Goal: Task Accomplishment & Management: Use online tool/utility

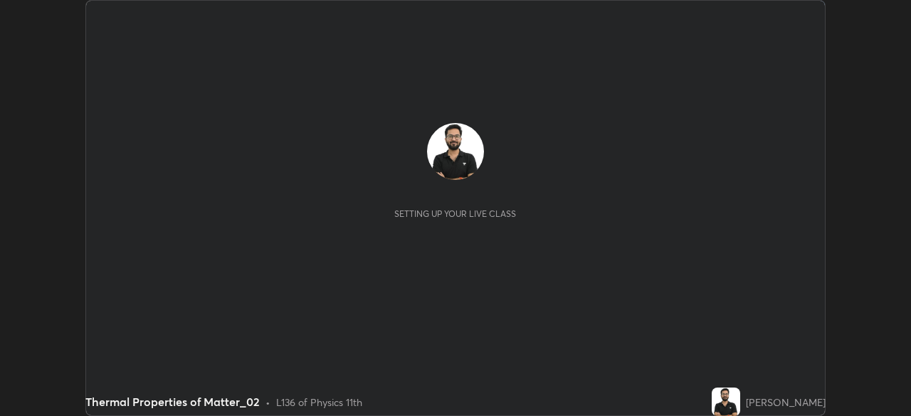
scroll to position [416, 910]
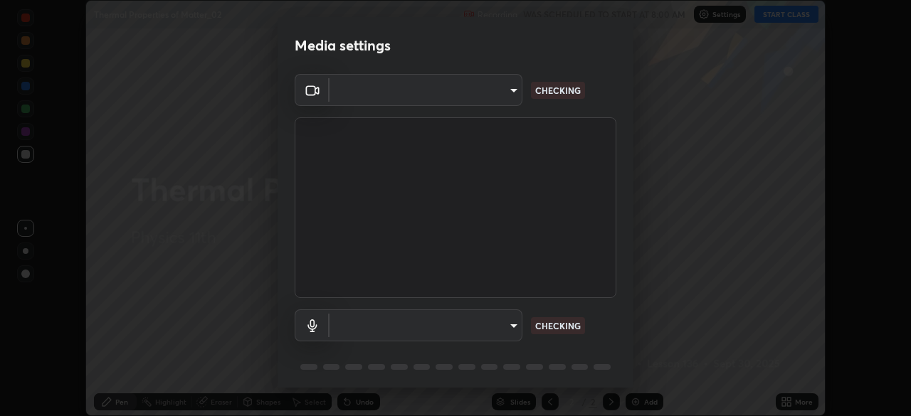
type input "e2b4cb918b4400ba02a0192ae9998b18c1f09d36479f8a70bd3f64f4de27a966"
type input "fcf889a92cdb4716546fc8b38466bc8cf3e9fbe76a520ef1cf8ac5a5d9d737d1"
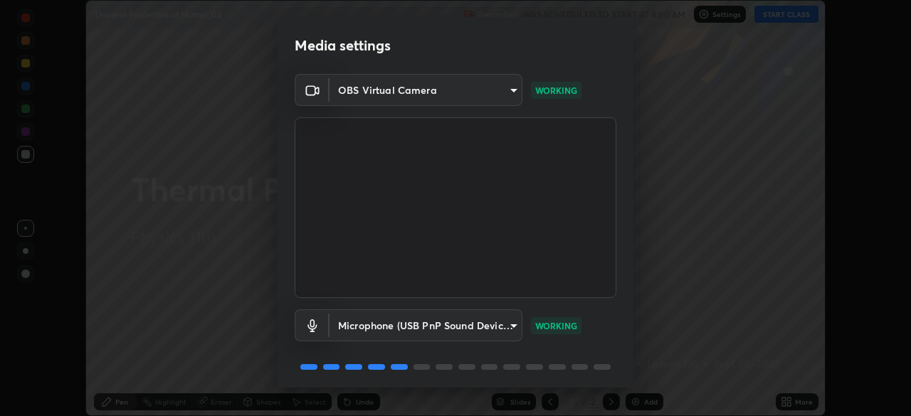
scroll to position [50, 0]
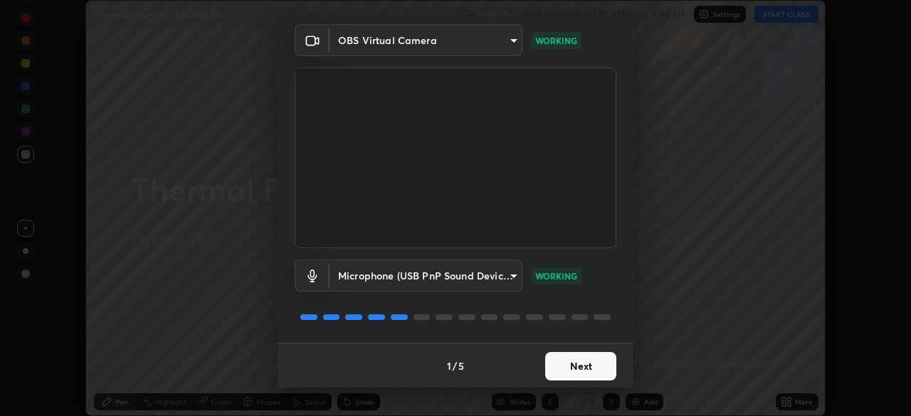
click at [574, 364] on button "Next" at bounding box center [580, 366] width 71 height 28
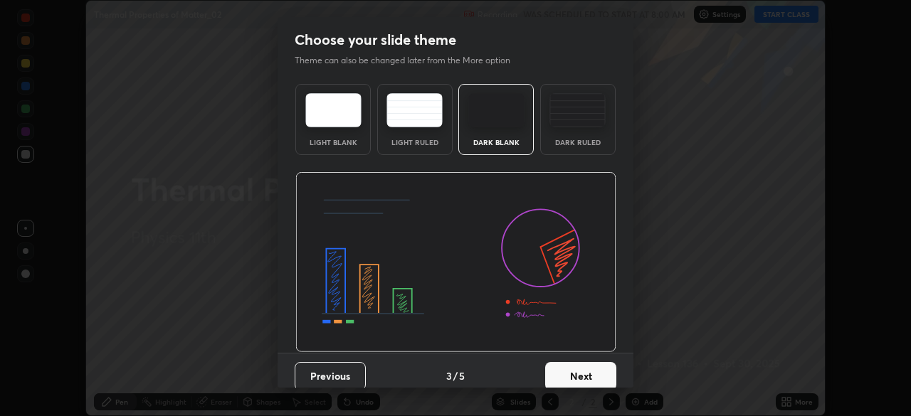
click at [585, 139] on div "Dark Ruled" at bounding box center [577, 142] width 57 height 7
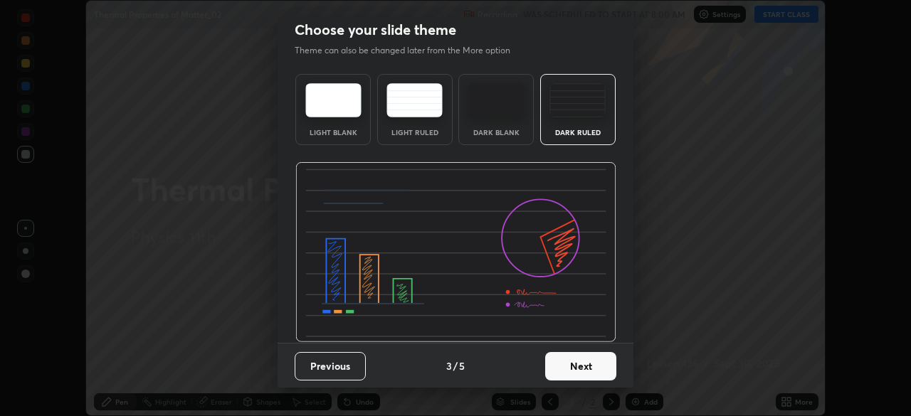
click at [579, 372] on button "Next" at bounding box center [580, 366] width 71 height 28
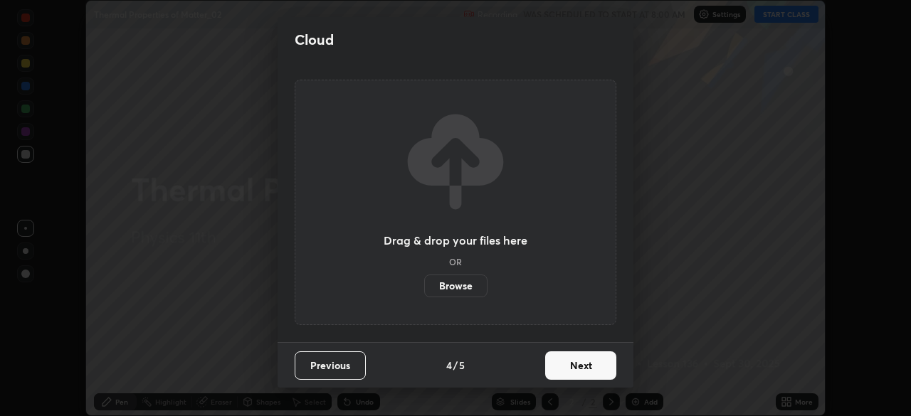
scroll to position [0, 0]
click at [581, 367] on button "Next" at bounding box center [580, 366] width 71 height 28
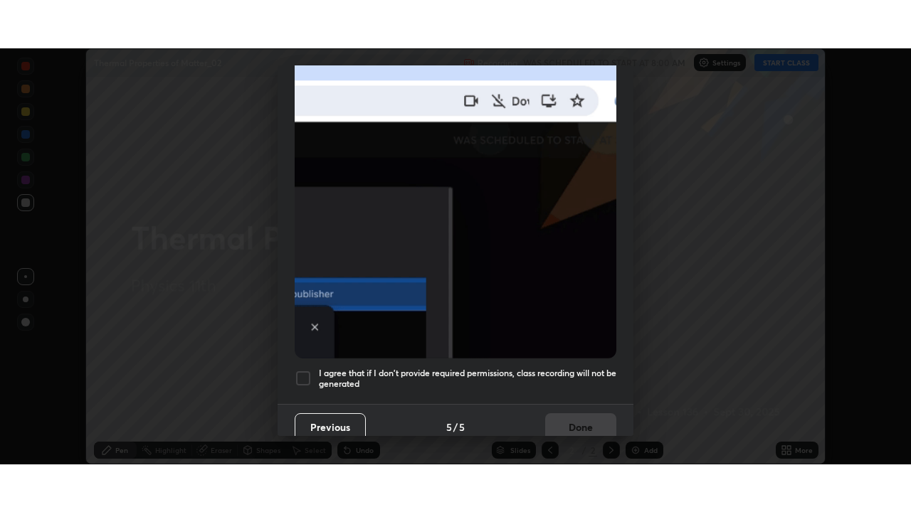
scroll to position [340, 0]
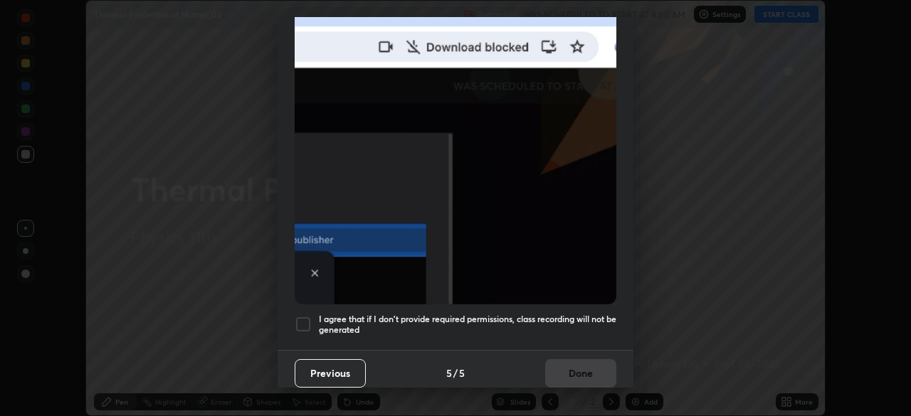
click at [552, 322] on h5 "I agree that if I don't provide required permissions, class recording will not …" at bounding box center [468, 325] width 298 height 22
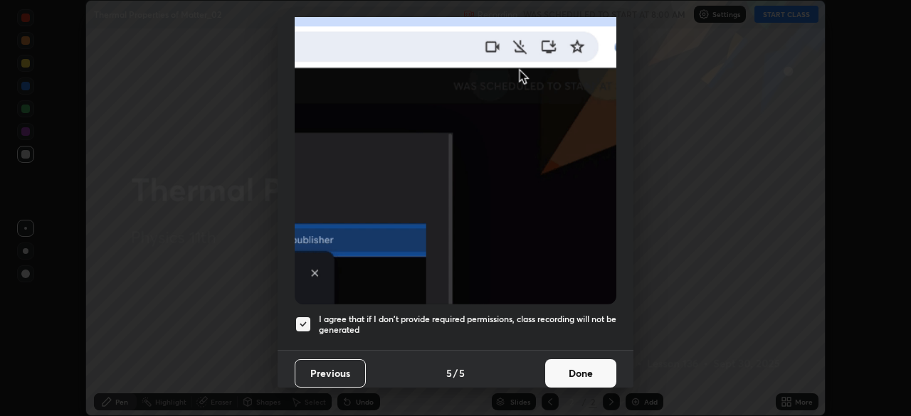
click at [574, 377] on button "Done" at bounding box center [580, 373] width 71 height 28
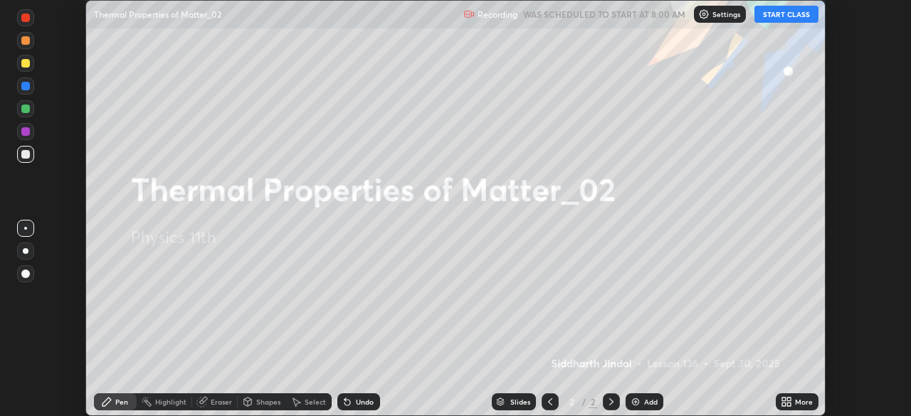
click at [794, 405] on div "More" at bounding box center [797, 402] width 43 height 17
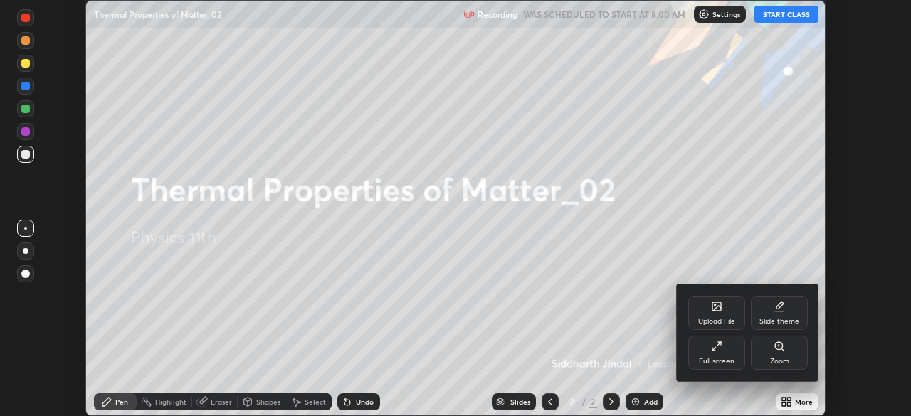
click at [725, 360] on div "Full screen" at bounding box center [717, 361] width 36 height 7
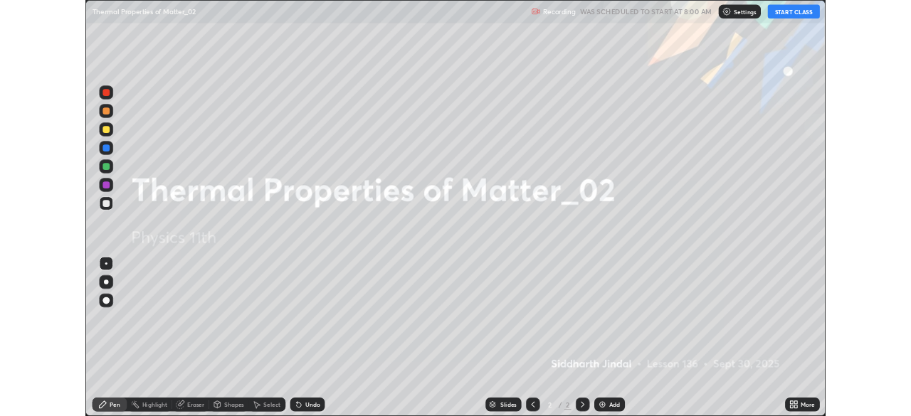
scroll to position [512, 911]
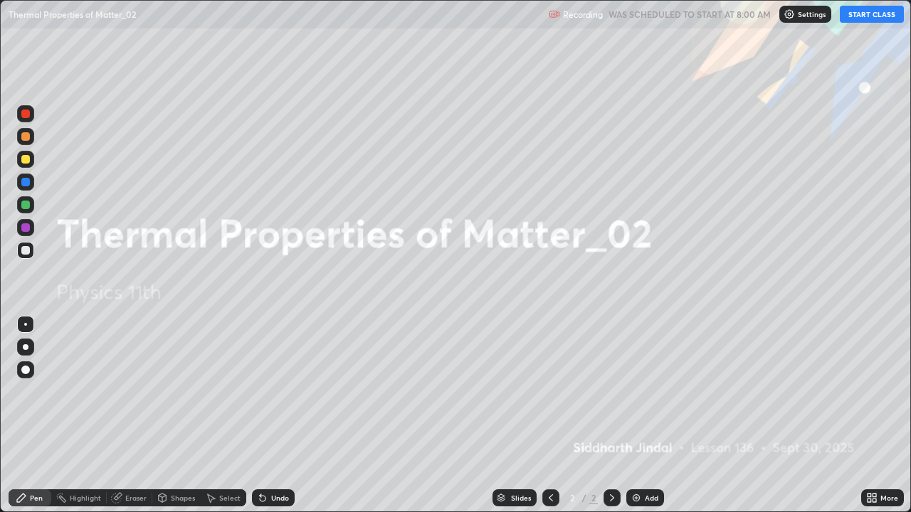
click at [872, 20] on button "START CLASS" at bounding box center [872, 14] width 64 height 17
click at [611, 416] on icon at bounding box center [611, 498] width 11 height 11
click at [635, 416] on img at bounding box center [636, 498] width 11 height 11
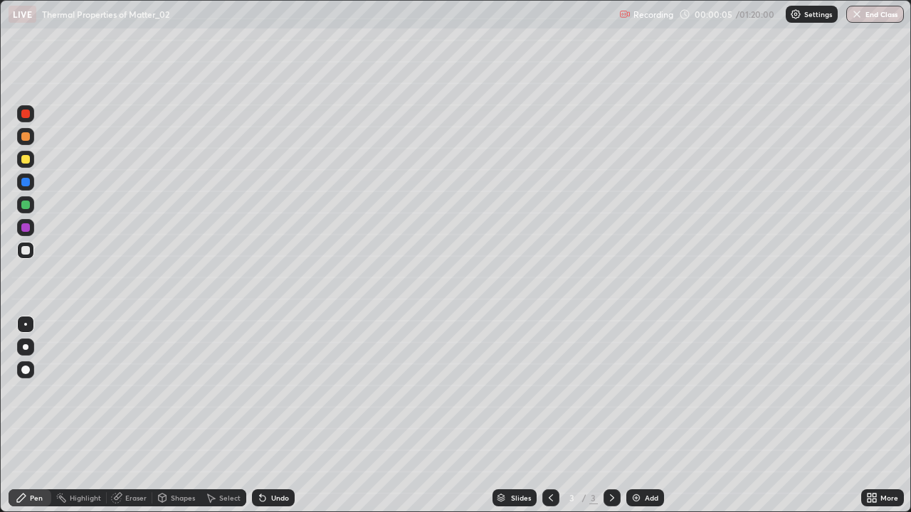
click at [26, 347] on div at bounding box center [26, 348] width 6 height 6
click at [26, 252] on div at bounding box center [25, 250] width 9 height 9
click at [271, 416] on div "Undo" at bounding box center [280, 498] width 18 height 7
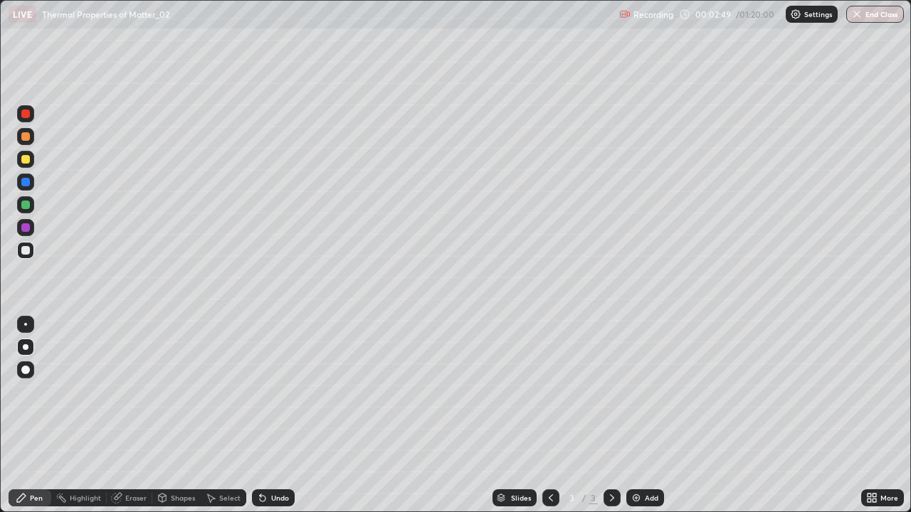
click at [271, 416] on div "Undo" at bounding box center [280, 498] width 18 height 7
click at [611, 416] on icon at bounding box center [611, 498] width 11 height 11
click at [609, 416] on icon at bounding box center [611, 498] width 11 height 11
click at [229, 416] on div "Select" at bounding box center [229, 498] width 21 height 7
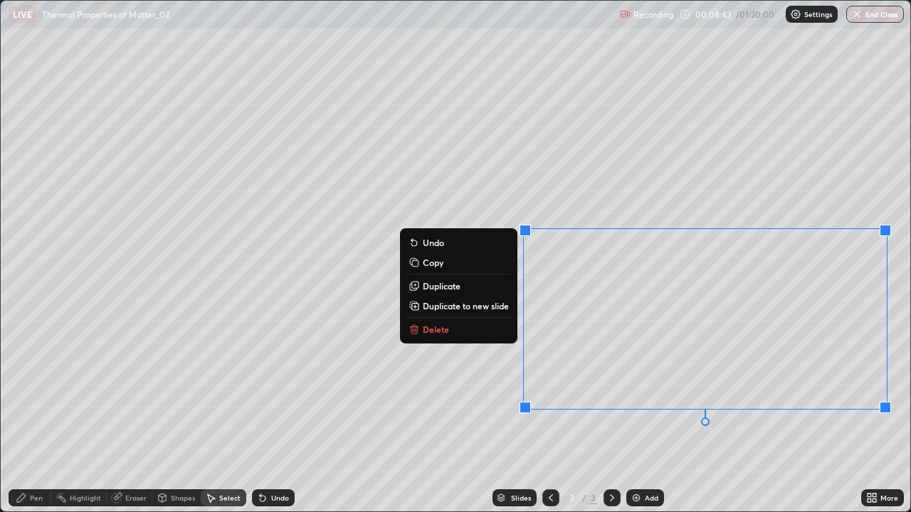
click at [453, 334] on button "Delete" at bounding box center [459, 329] width 106 height 17
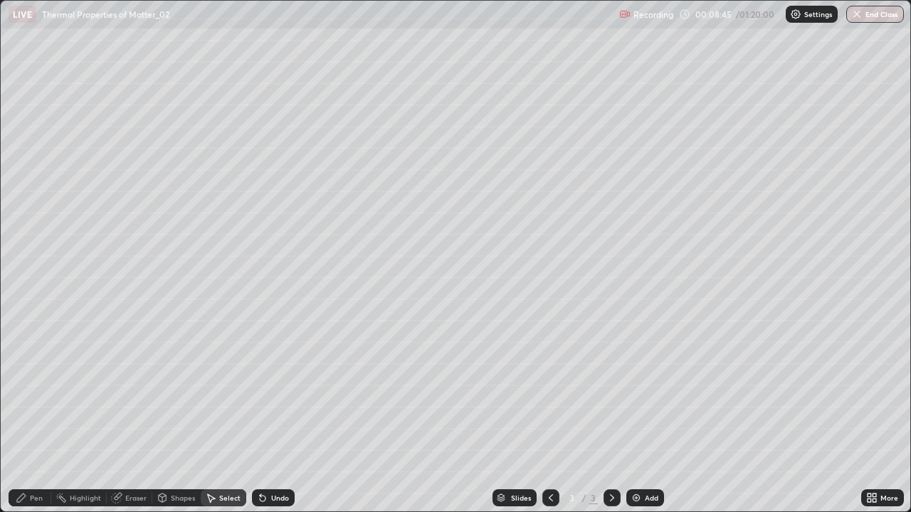
click at [37, 416] on div "Pen" at bounding box center [36, 498] width 13 height 7
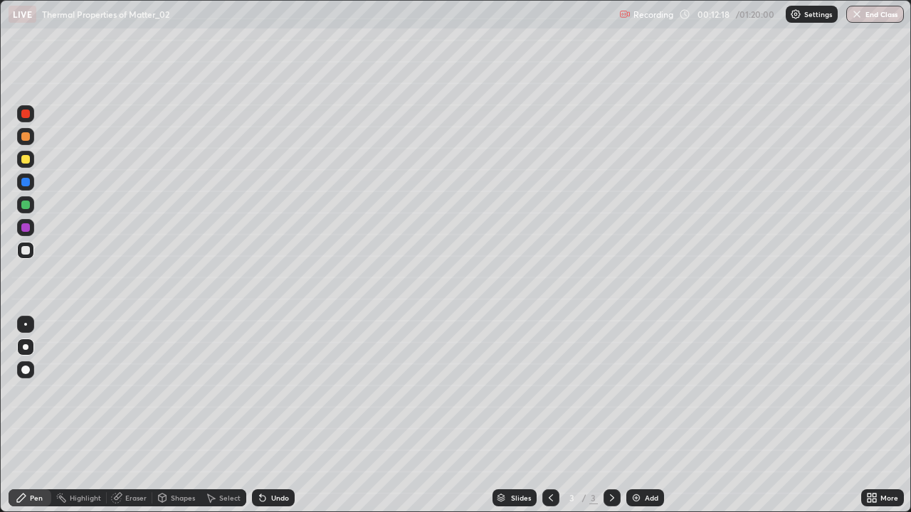
click at [611, 416] on icon at bounding box center [611, 498] width 11 height 11
click at [612, 416] on icon at bounding box center [611, 498] width 11 height 11
click at [639, 416] on img at bounding box center [636, 498] width 11 height 11
click at [276, 416] on div "Undo" at bounding box center [280, 498] width 18 height 7
click at [273, 416] on div "Undo" at bounding box center [280, 498] width 18 height 7
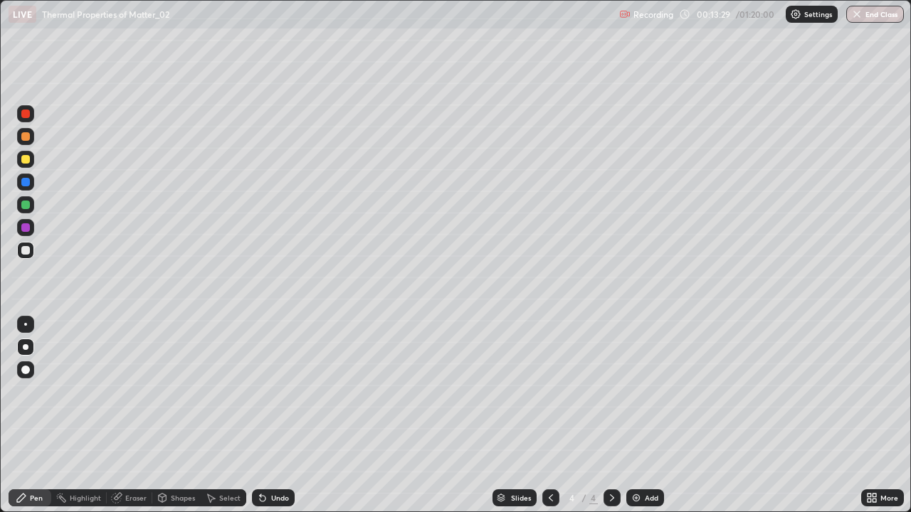
click at [273, 416] on div "Undo" at bounding box center [280, 498] width 18 height 7
click at [24, 157] on div at bounding box center [25, 159] width 9 height 9
click at [278, 416] on div "Undo" at bounding box center [280, 498] width 18 height 7
click at [273, 416] on div "Undo" at bounding box center [273, 498] width 43 height 17
click at [271, 416] on div "Undo" at bounding box center [280, 498] width 18 height 7
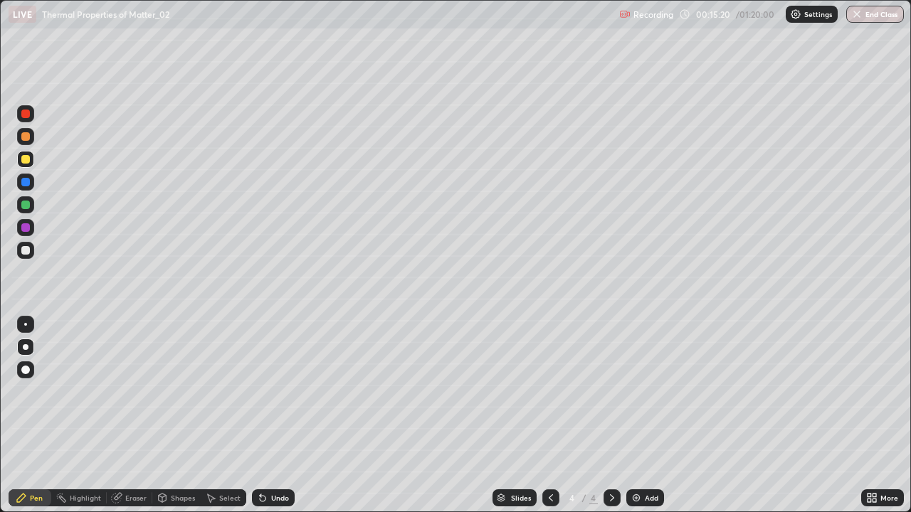
click at [271, 416] on div "Undo" at bounding box center [280, 498] width 18 height 7
click at [268, 416] on div "Undo" at bounding box center [273, 498] width 43 height 17
click at [612, 416] on icon at bounding box center [611, 498] width 11 height 11
click at [611, 416] on icon at bounding box center [612, 498] width 4 height 7
click at [611, 416] on icon at bounding box center [611, 498] width 11 height 11
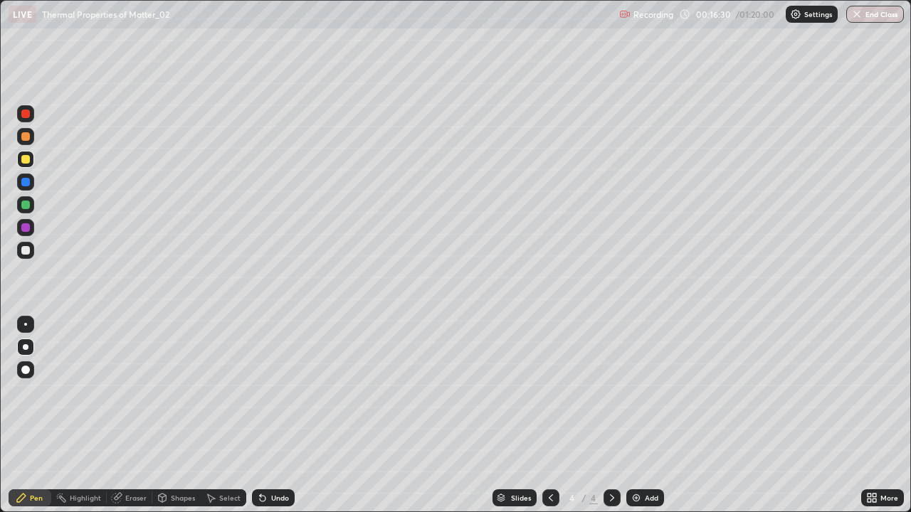
click at [645, 416] on div "Add" at bounding box center [652, 498] width 14 height 7
click at [23, 253] on div at bounding box center [25, 250] width 9 height 9
click at [271, 416] on div "Undo" at bounding box center [280, 498] width 18 height 7
click at [268, 416] on div "Undo" at bounding box center [273, 498] width 43 height 17
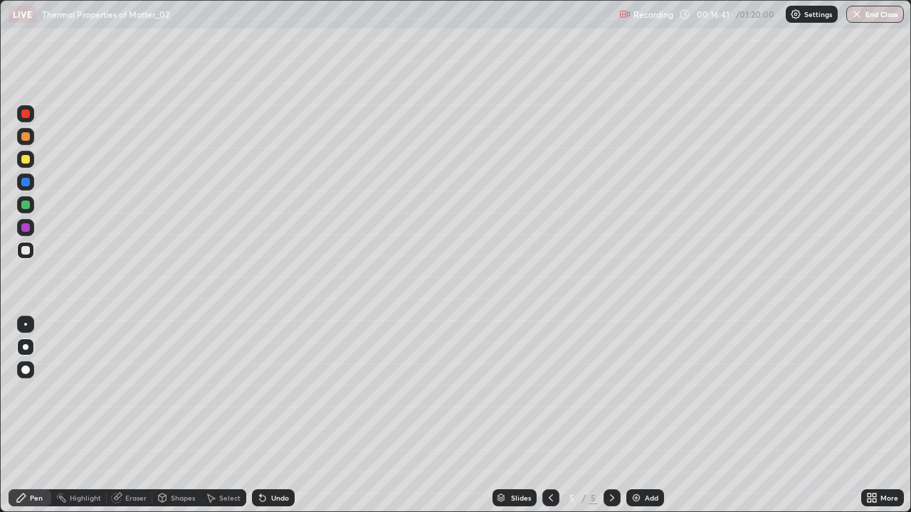
click at [268, 416] on div "Undo" at bounding box center [273, 498] width 43 height 17
click at [27, 157] on div at bounding box center [25, 159] width 9 height 9
click at [261, 416] on icon at bounding box center [263, 499] width 6 height 6
click at [265, 416] on icon at bounding box center [262, 498] width 11 height 11
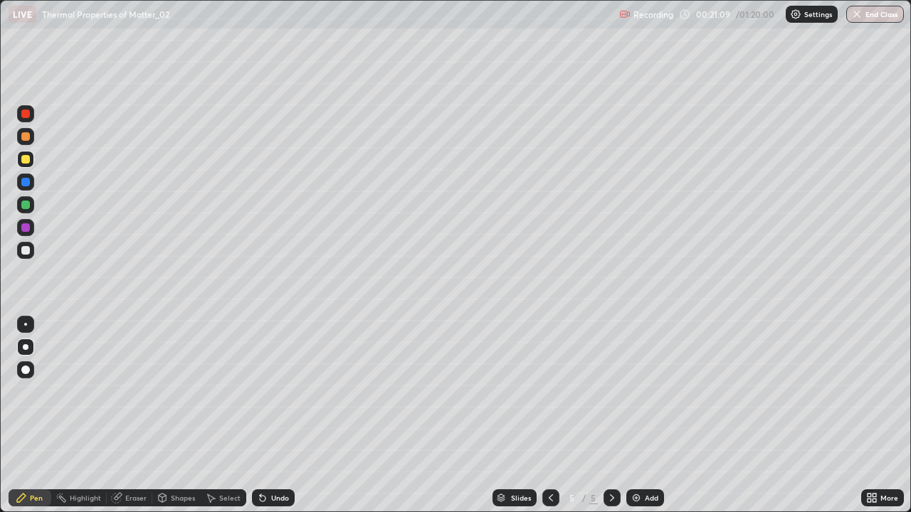
click at [226, 416] on div "Select" at bounding box center [229, 498] width 21 height 7
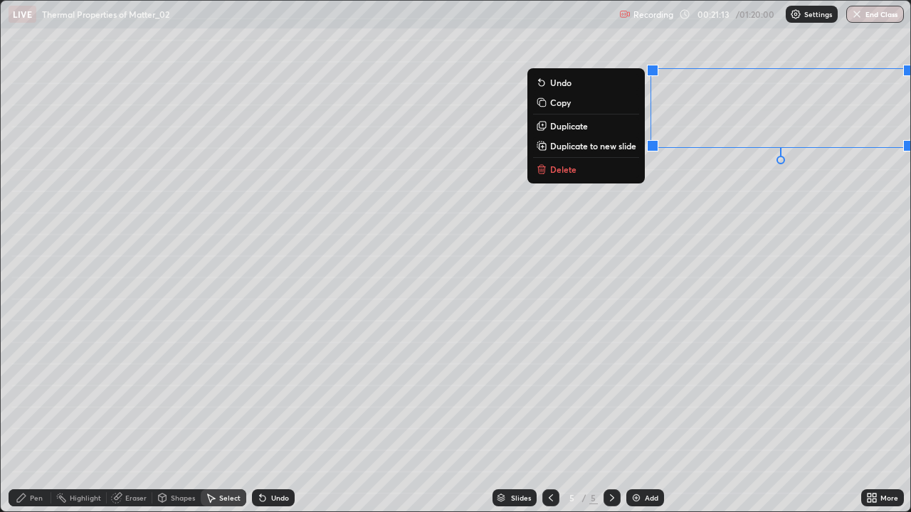
click at [604, 172] on button "Delete" at bounding box center [586, 169] width 106 height 17
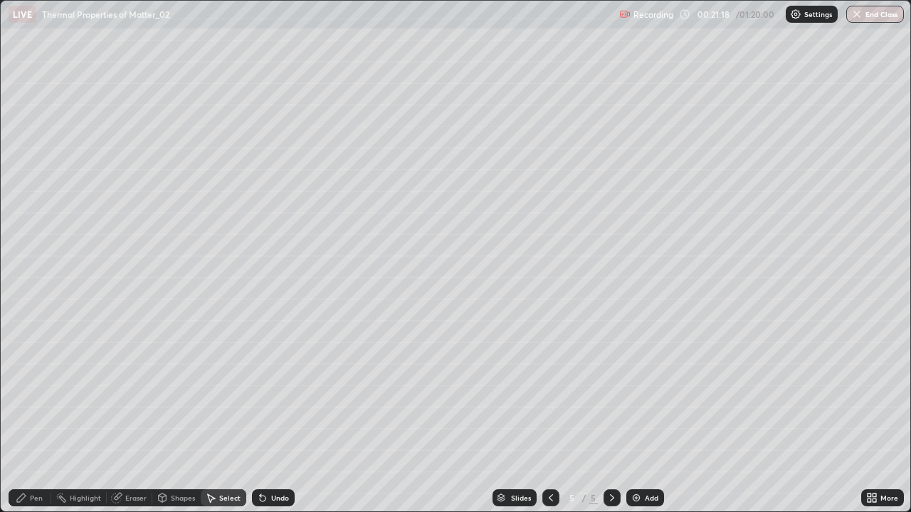
click at [38, 416] on div "Pen" at bounding box center [36, 498] width 13 height 7
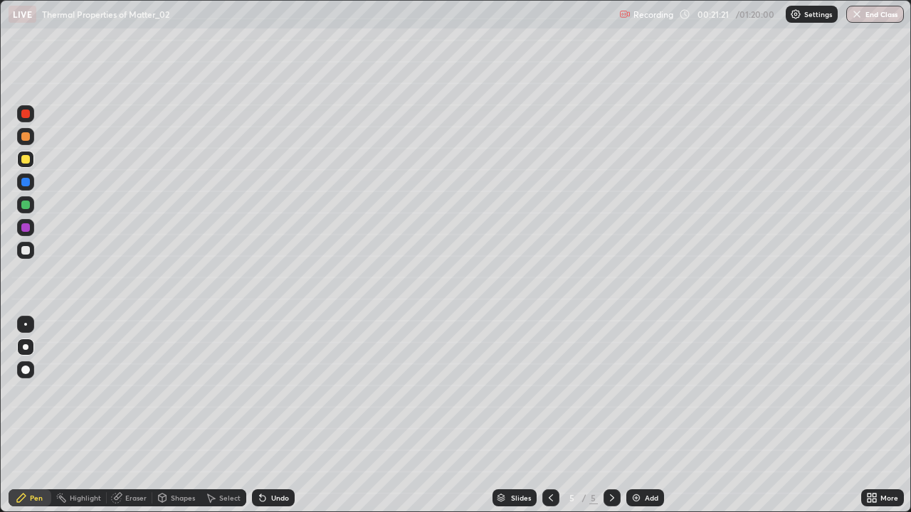
click at [611, 416] on icon at bounding box center [611, 498] width 11 height 11
click at [645, 416] on div "Add" at bounding box center [645, 498] width 38 height 17
click at [29, 251] on div at bounding box center [25, 250] width 9 height 9
click at [549, 416] on icon at bounding box center [550, 498] width 11 height 11
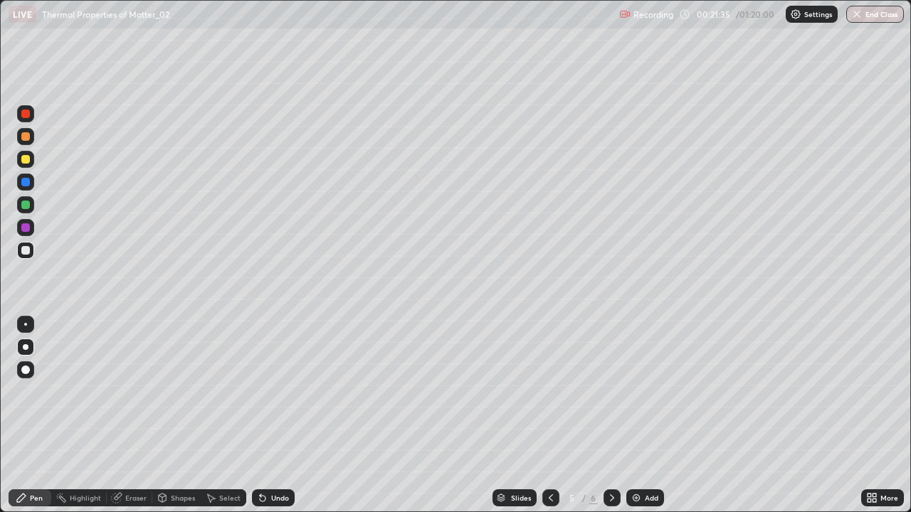
click at [611, 416] on icon at bounding box center [611, 498] width 11 height 11
click at [265, 416] on icon at bounding box center [262, 498] width 11 height 11
click at [549, 416] on icon at bounding box center [550, 498] width 11 height 11
click at [609, 416] on icon at bounding box center [611, 498] width 11 height 11
click at [26, 158] on div at bounding box center [25, 159] width 9 height 9
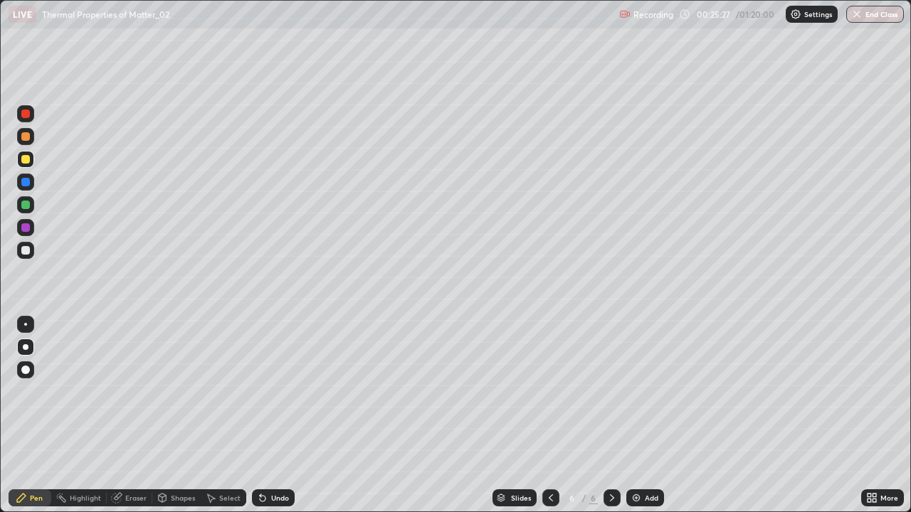
click at [24, 205] on div at bounding box center [25, 205] width 9 height 9
click at [273, 416] on div "Undo" at bounding box center [280, 498] width 18 height 7
click at [272, 416] on div "Undo" at bounding box center [280, 498] width 18 height 7
click at [278, 416] on div "Undo" at bounding box center [280, 498] width 18 height 7
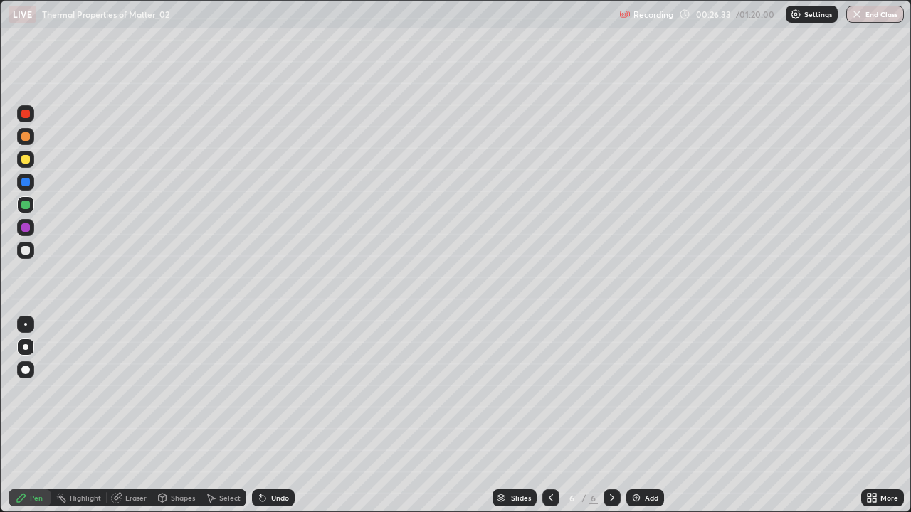
click at [273, 416] on div "Undo" at bounding box center [280, 498] width 18 height 7
click at [274, 416] on div "Undo" at bounding box center [280, 498] width 18 height 7
click at [278, 416] on div "Undo" at bounding box center [280, 498] width 18 height 7
click at [275, 416] on div "Undo" at bounding box center [273, 498] width 43 height 17
click at [614, 416] on div at bounding box center [612, 498] width 17 height 17
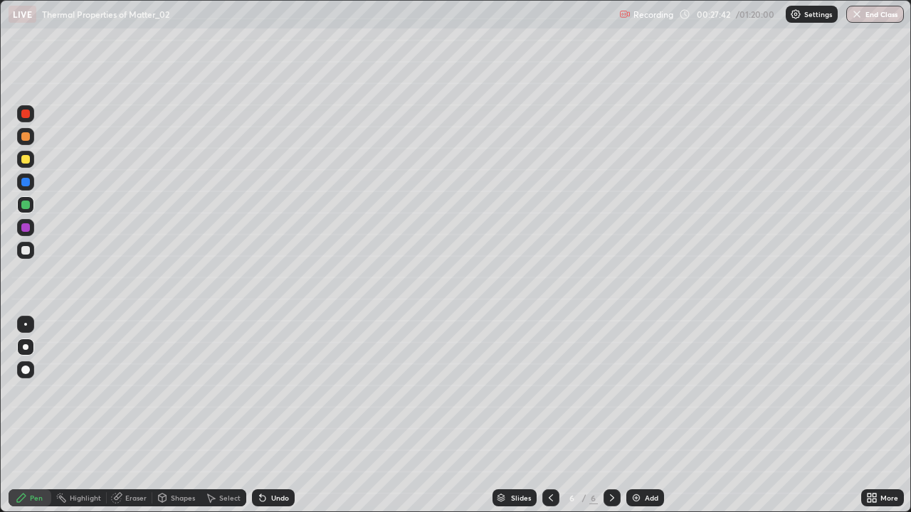
click at [610, 416] on icon at bounding box center [611, 498] width 11 height 11
click at [642, 416] on div "Add" at bounding box center [645, 498] width 38 height 17
click at [25, 347] on div at bounding box center [26, 348] width 6 height 6
click at [170, 416] on div "Shapes" at bounding box center [176, 498] width 48 height 17
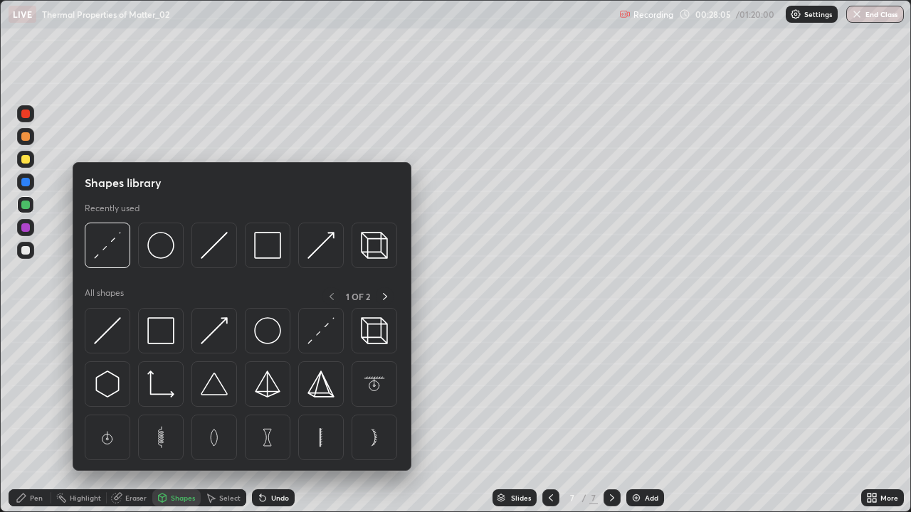
click at [104, 337] on img at bounding box center [107, 330] width 27 height 27
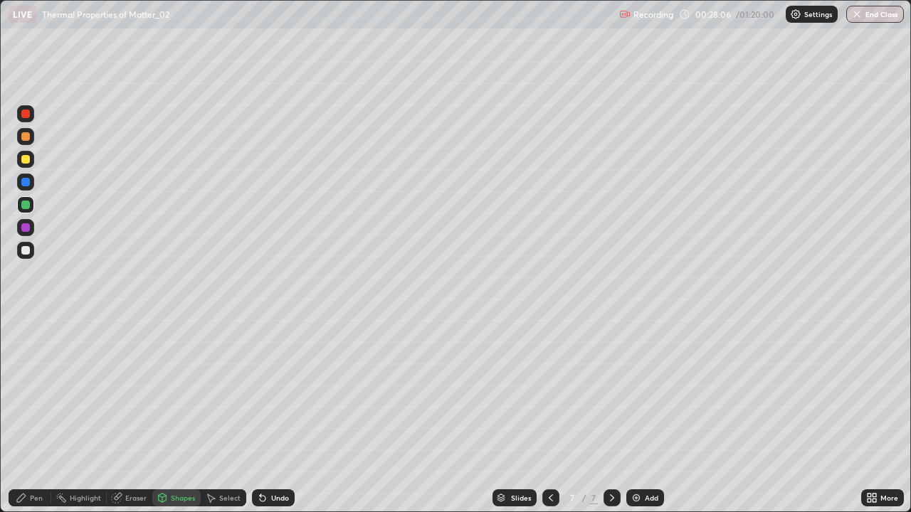
click at [26, 251] on div at bounding box center [25, 250] width 9 height 9
click at [177, 416] on div "Shapes" at bounding box center [183, 498] width 24 height 7
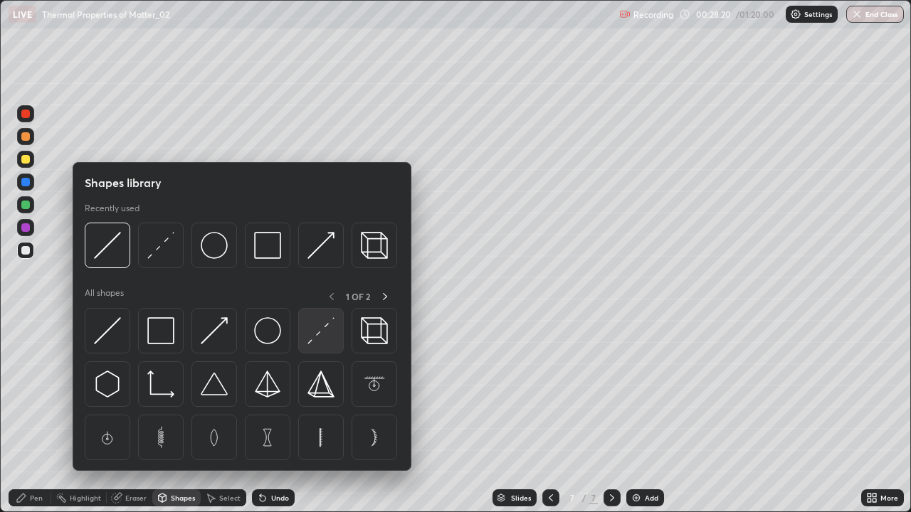
click at [315, 342] on img at bounding box center [320, 330] width 27 height 27
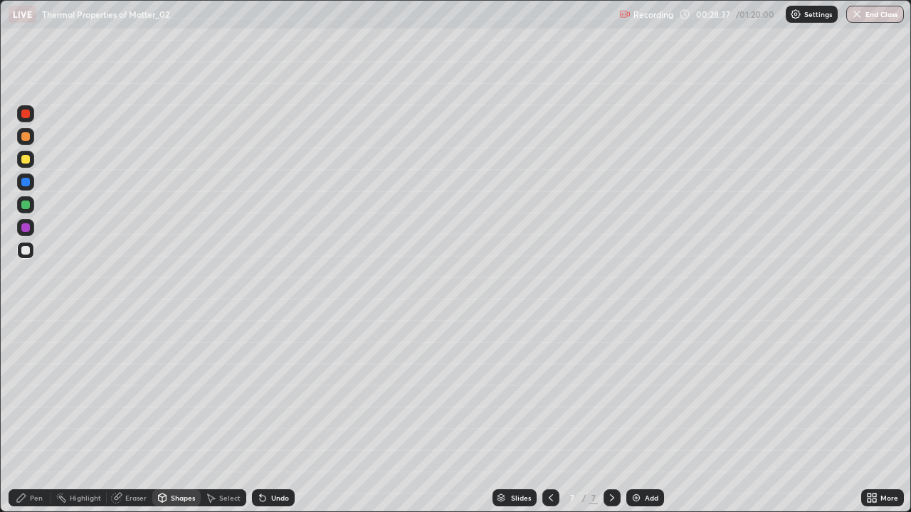
click at [32, 416] on div "Pen" at bounding box center [36, 498] width 13 height 7
click at [135, 416] on div "Eraser" at bounding box center [135, 498] width 21 height 7
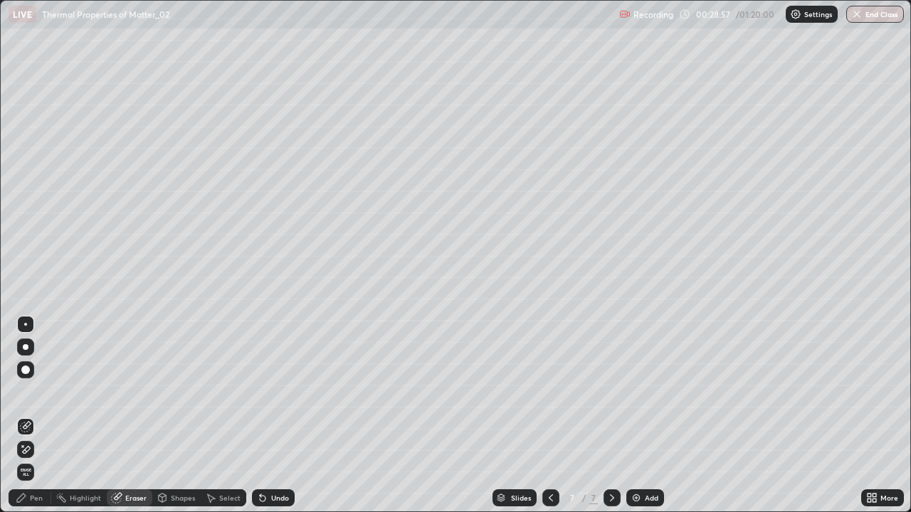
click at [36, 416] on div "Pen" at bounding box center [36, 498] width 13 height 7
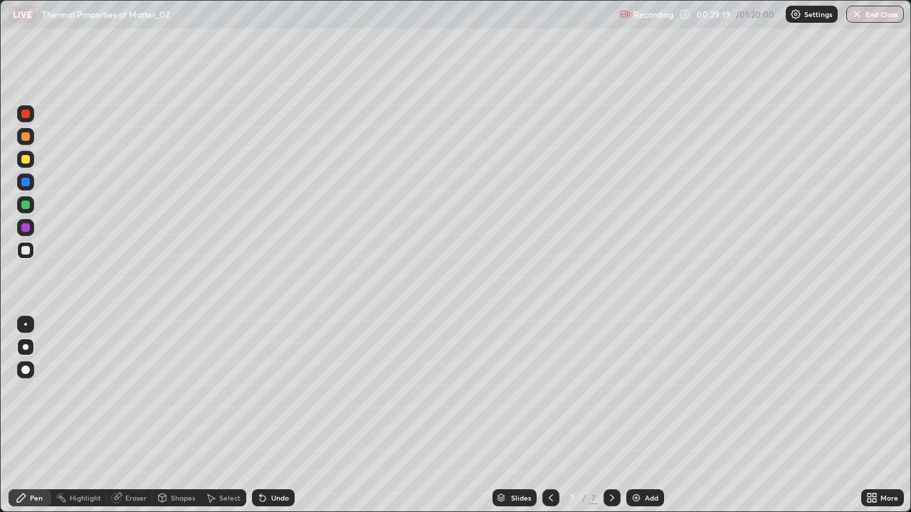
click at [174, 416] on div "Shapes" at bounding box center [183, 498] width 24 height 7
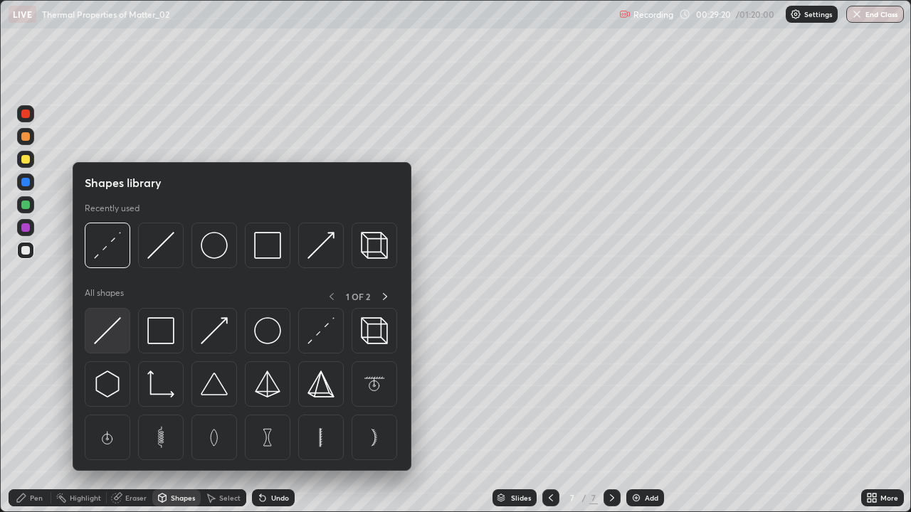
click at [108, 335] on img at bounding box center [107, 330] width 27 height 27
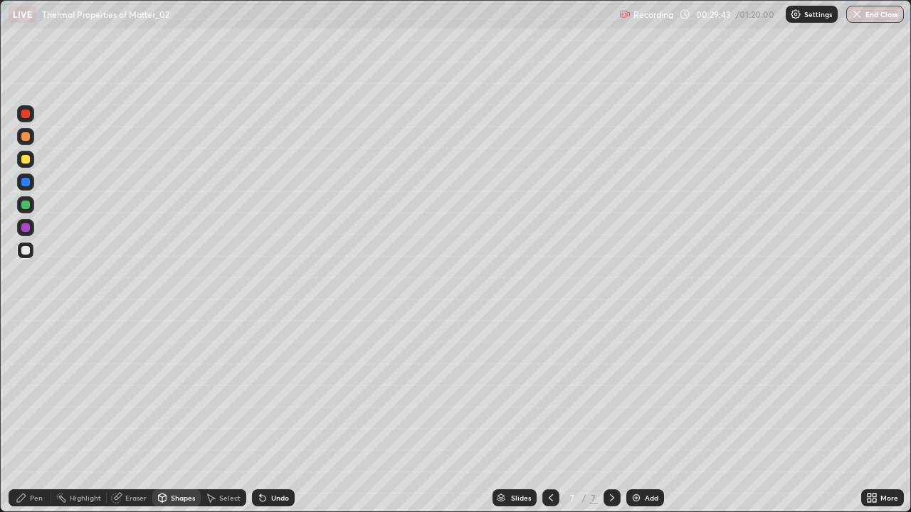
click at [266, 416] on div "Undo" at bounding box center [273, 498] width 43 height 17
click at [27, 199] on div at bounding box center [25, 204] width 17 height 17
click at [268, 416] on div "Undo" at bounding box center [273, 498] width 43 height 17
click at [265, 416] on div "Undo" at bounding box center [273, 498] width 43 height 17
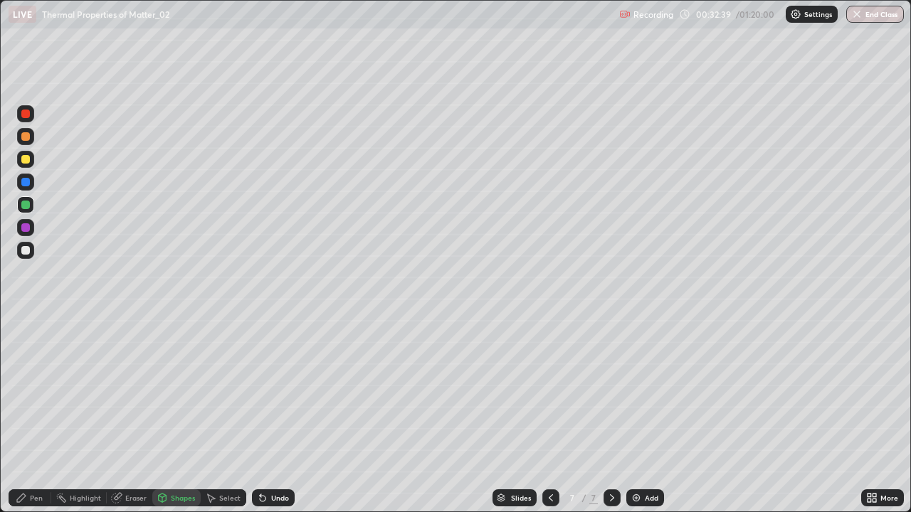
click at [41, 416] on div "Pen" at bounding box center [36, 498] width 13 height 7
click at [27, 157] on div at bounding box center [25, 159] width 9 height 9
click at [611, 416] on icon at bounding box center [611, 498] width 11 height 11
click at [639, 416] on img at bounding box center [636, 498] width 11 height 11
click at [26, 252] on div at bounding box center [25, 250] width 9 height 9
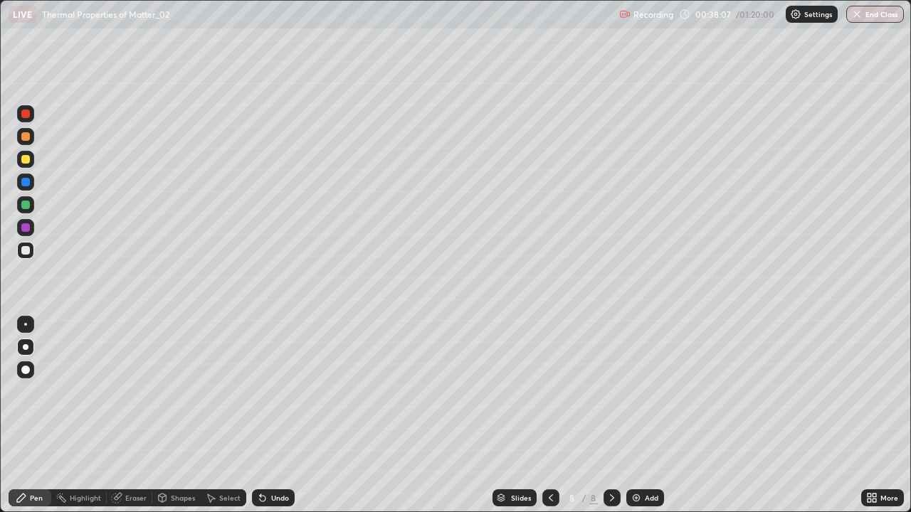
click at [271, 416] on div "Undo" at bounding box center [280, 498] width 18 height 7
click at [268, 416] on div "Undo" at bounding box center [273, 498] width 43 height 17
click at [271, 416] on div "Undo" at bounding box center [280, 498] width 18 height 7
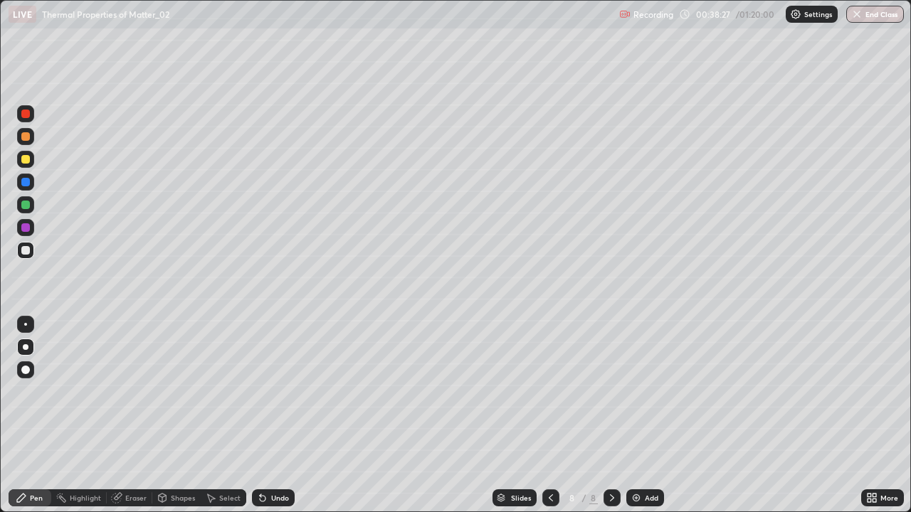
click at [271, 416] on div "Undo" at bounding box center [280, 498] width 18 height 7
click at [268, 416] on div "Undo" at bounding box center [273, 498] width 43 height 17
click at [270, 416] on div "Undo" at bounding box center [273, 498] width 43 height 17
click at [273, 416] on div "Undo" at bounding box center [273, 498] width 43 height 17
click at [273, 416] on div "Undo" at bounding box center [280, 498] width 18 height 7
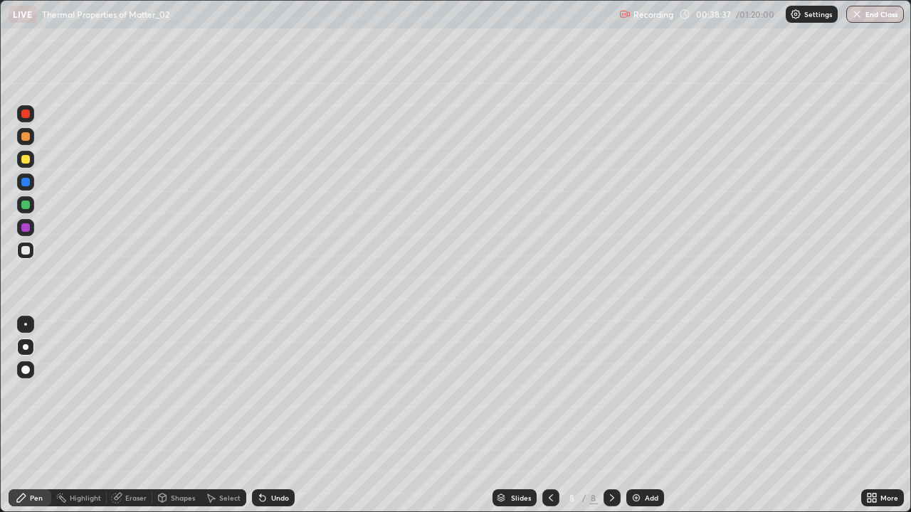
click at [273, 416] on div "Undo" at bounding box center [280, 498] width 18 height 7
click at [271, 416] on div "Undo" at bounding box center [280, 498] width 18 height 7
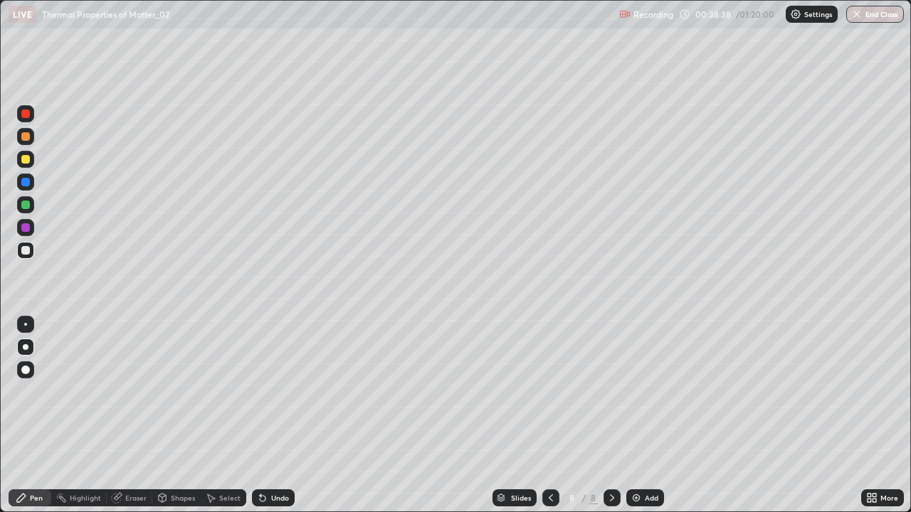
click at [271, 416] on div "Undo" at bounding box center [280, 498] width 18 height 7
click at [276, 416] on div "Undo" at bounding box center [280, 498] width 18 height 7
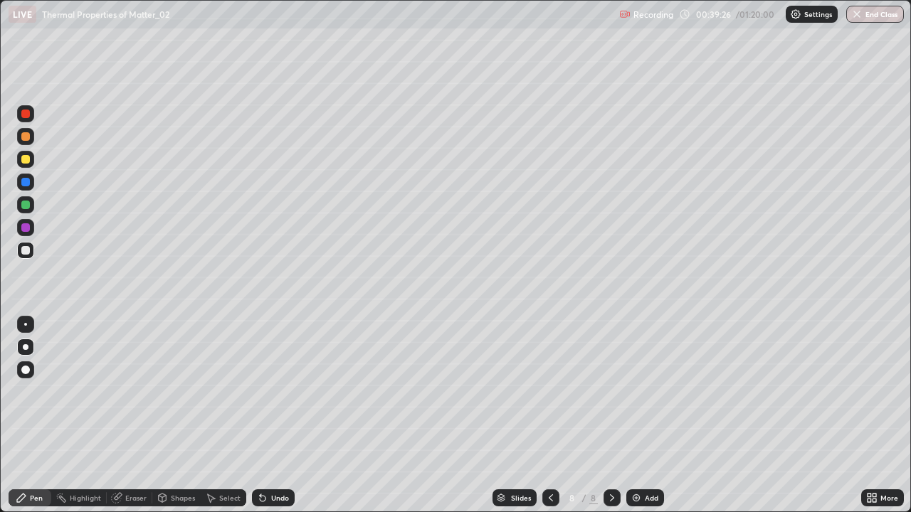
click at [276, 416] on div "Undo" at bounding box center [280, 498] width 18 height 7
click at [272, 416] on div "Undo" at bounding box center [280, 498] width 18 height 7
click at [271, 416] on div "Undo" at bounding box center [280, 498] width 18 height 7
click at [270, 416] on div "Undo" at bounding box center [273, 498] width 43 height 17
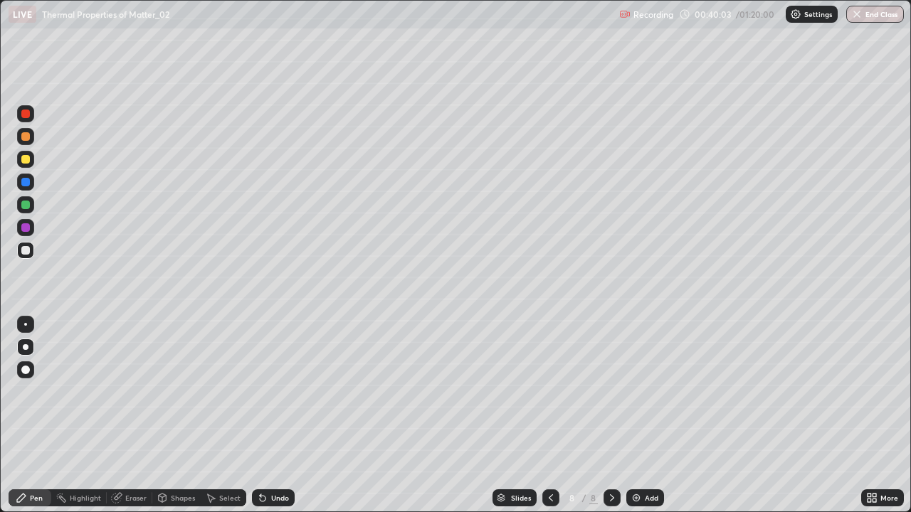
click at [269, 416] on div "Undo" at bounding box center [273, 498] width 43 height 17
click at [265, 416] on div "Undo" at bounding box center [273, 498] width 43 height 17
click at [271, 416] on div "Undo" at bounding box center [280, 498] width 18 height 7
click at [268, 416] on div "Undo" at bounding box center [273, 498] width 43 height 17
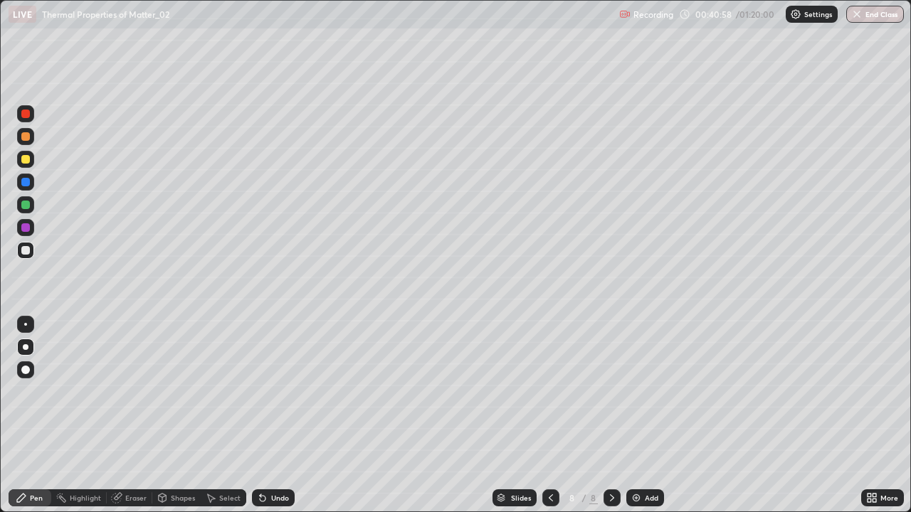
click at [266, 416] on div "Undo" at bounding box center [273, 498] width 43 height 17
click at [263, 416] on icon at bounding box center [262, 498] width 11 height 11
click at [260, 416] on icon at bounding box center [263, 499] width 6 height 6
click at [612, 416] on icon at bounding box center [611, 498] width 11 height 11
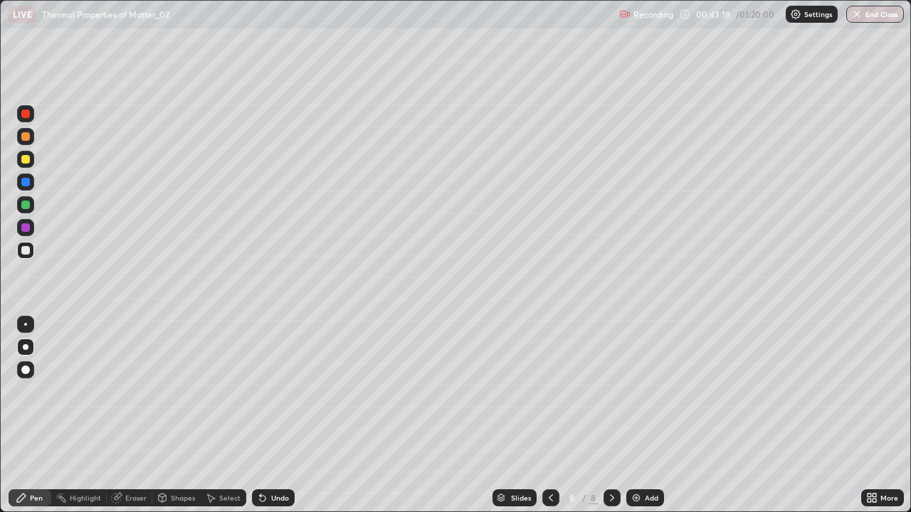
click at [650, 416] on div "Add" at bounding box center [652, 498] width 14 height 7
click at [265, 416] on icon at bounding box center [262, 498] width 11 height 11
click at [261, 416] on icon at bounding box center [263, 499] width 6 height 6
click at [28, 162] on div at bounding box center [25, 159] width 9 height 9
click at [268, 416] on div "Undo" at bounding box center [273, 498] width 43 height 17
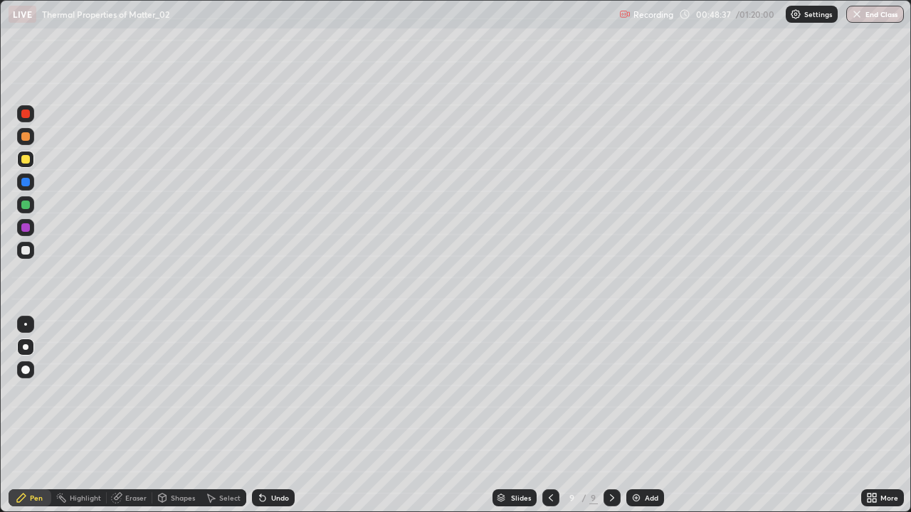
click at [265, 416] on icon at bounding box center [262, 498] width 11 height 11
click at [282, 416] on div "Undo" at bounding box center [280, 498] width 18 height 7
click at [277, 416] on div "Undo" at bounding box center [273, 498] width 43 height 17
click at [280, 416] on div "Undo" at bounding box center [280, 498] width 18 height 7
click at [281, 416] on div "Undo" at bounding box center [280, 498] width 18 height 7
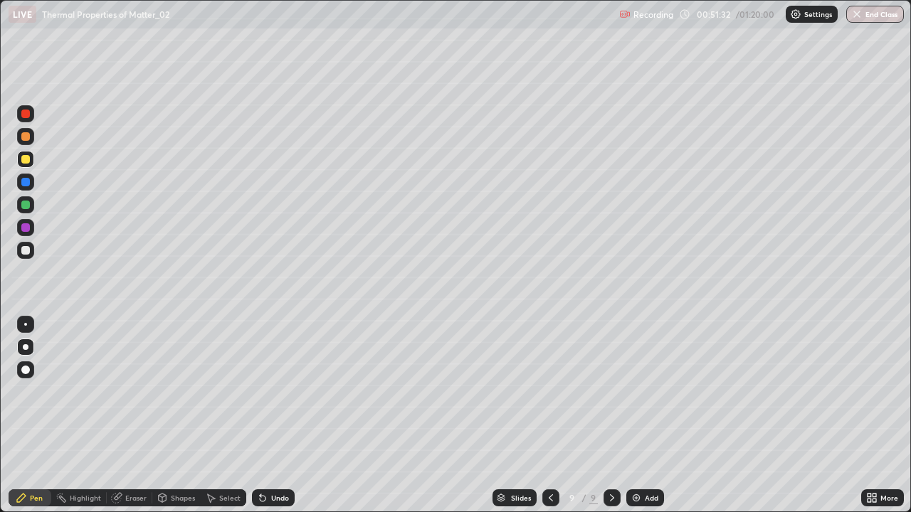
click at [224, 416] on div "Select" at bounding box center [229, 498] width 21 height 7
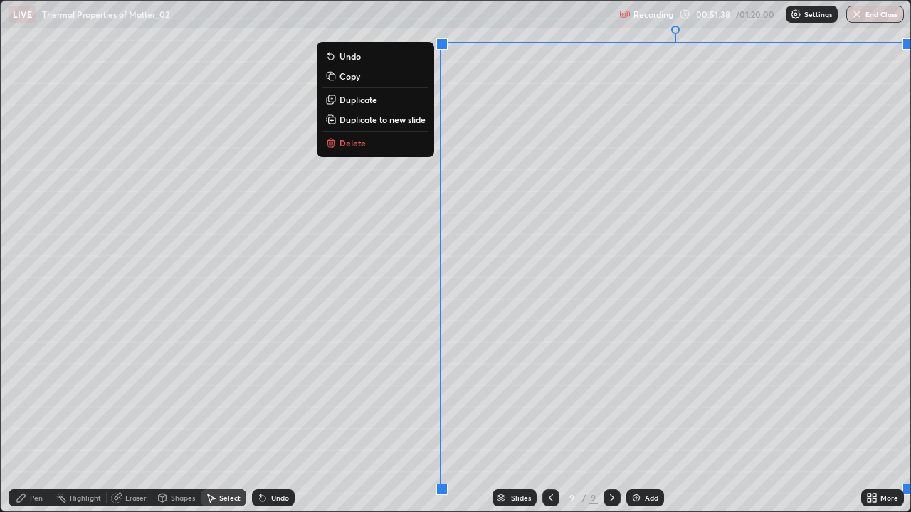
click at [367, 120] on p "Duplicate to new slide" at bounding box center [383, 119] width 86 height 11
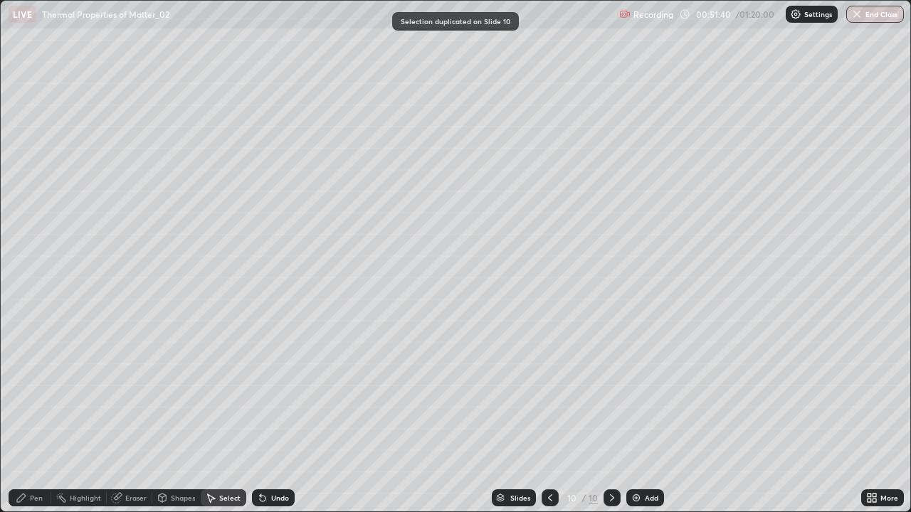
click at [31, 416] on div "Pen" at bounding box center [36, 498] width 13 height 7
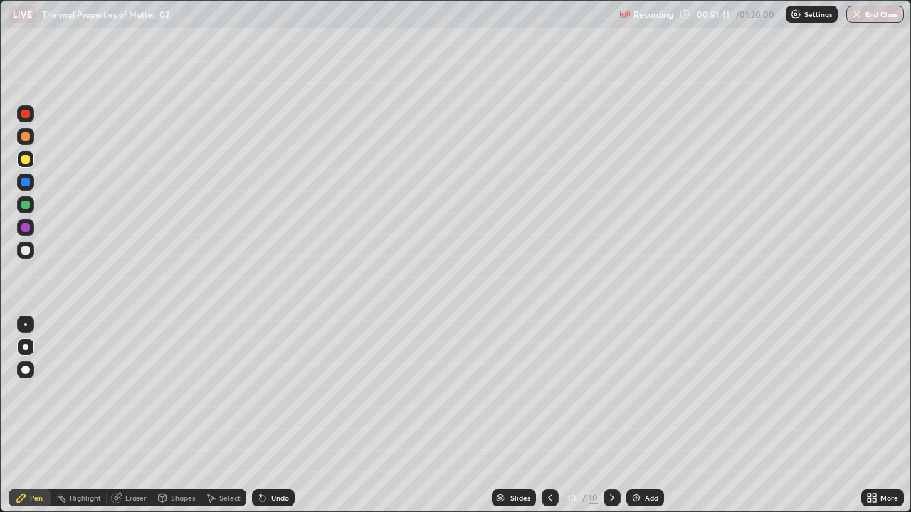
click at [23, 251] on div at bounding box center [25, 250] width 9 height 9
click at [549, 416] on icon at bounding box center [550, 498] width 11 height 11
click at [610, 416] on icon at bounding box center [612, 498] width 4 height 7
click at [24, 161] on div at bounding box center [25, 159] width 9 height 9
click at [127, 416] on div "Eraser" at bounding box center [135, 498] width 21 height 7
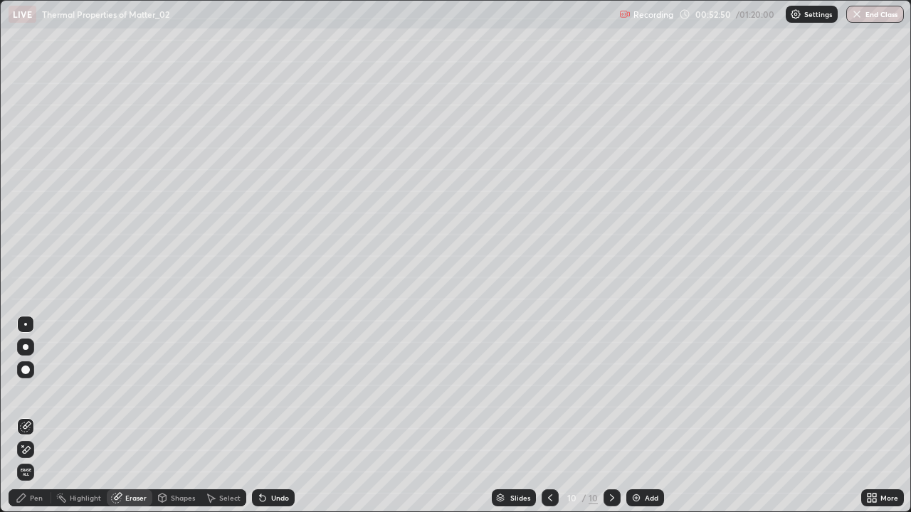
click at [26, 416] on icon at bounding box center [21, 498] width 11 height 11
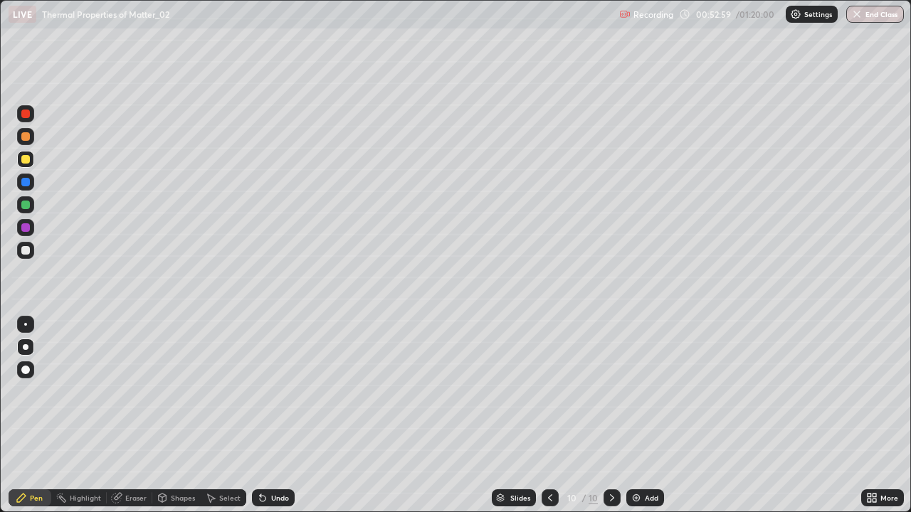
click at [125, 416] on div "Eraser" at bounding box center [130, 498] width 46 height 17
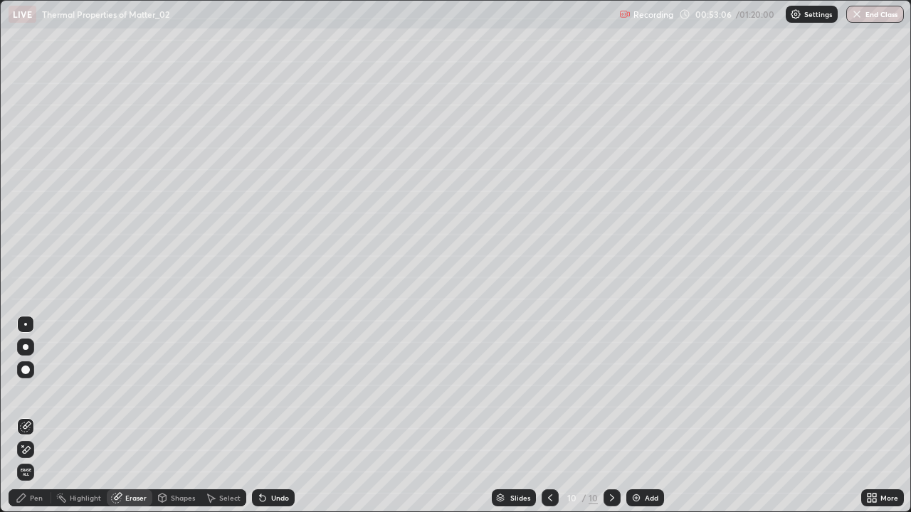
click at [26, 416] on icon at bounding box center [21, 498] width 11 height 11
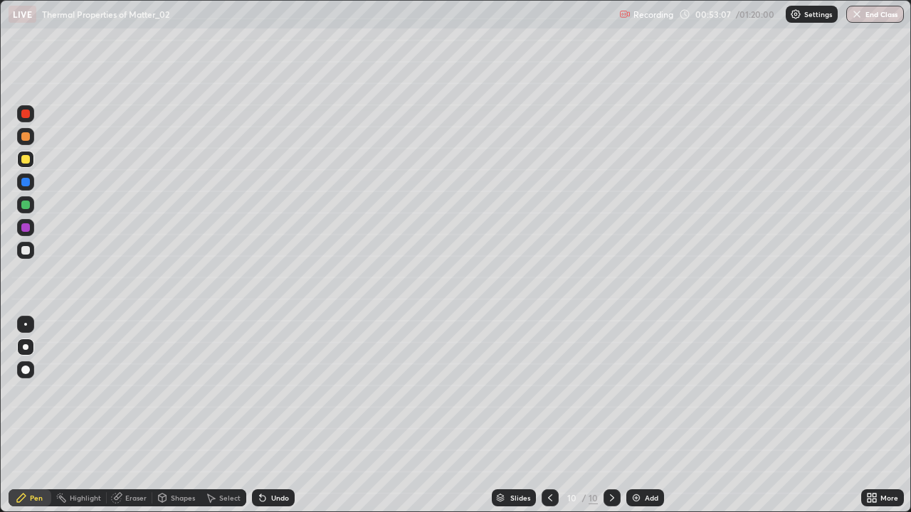
click at [28, 161] on div at bounding box center [25, 159] width 9 height 9
click at [549, 416] on icon at bounding box center [550, 498] width 11 height 11
click at [549, 416] on icon at bounding box center [550, 498] width 4 height 7
click at [609, 416] on icon at bounding box center [611, 498] width 11 height 11
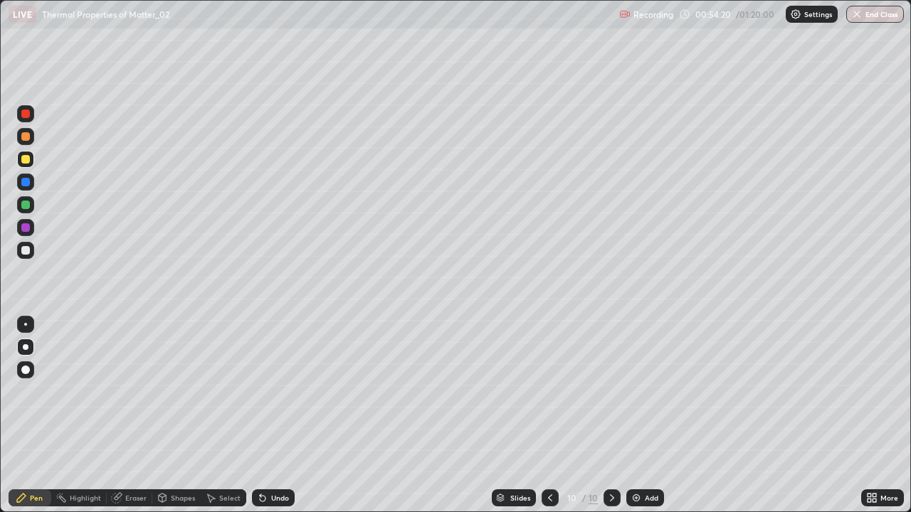
click at [609, 416] on icon at bounding box center [611, 498] width 11 height 11
click at [641, 416] on div "Add" at bounding box center [645, 498] width 38 height 17
click at [31, 250] on div at bounding box center [25, 250] width 17 height 17
click at [23, 158] on div at bounding box center [25, 159] width 9 height 9
click at [231, 416] on div "Select" at bounding box center [229, 498] width 21 height 7
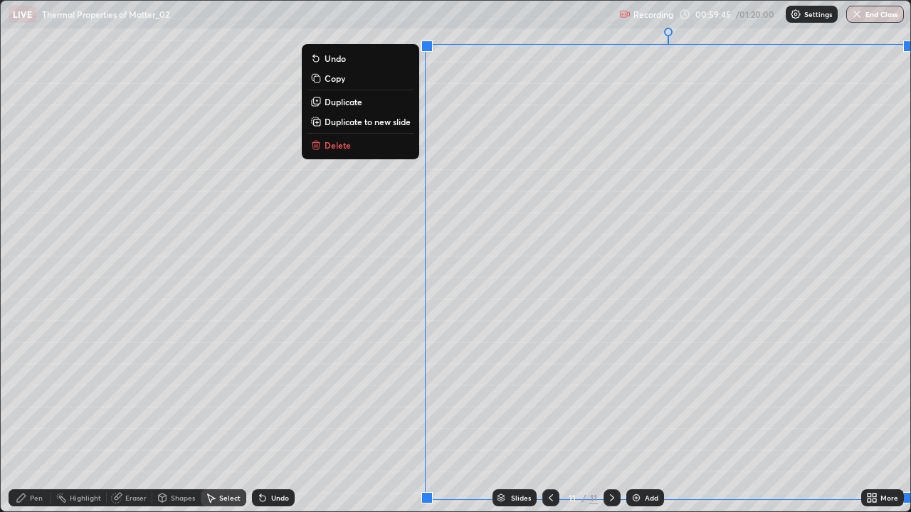
click at [386, 122] on p "Duplicate to new slide" at bounding box center [368, 121] width 86 height 11
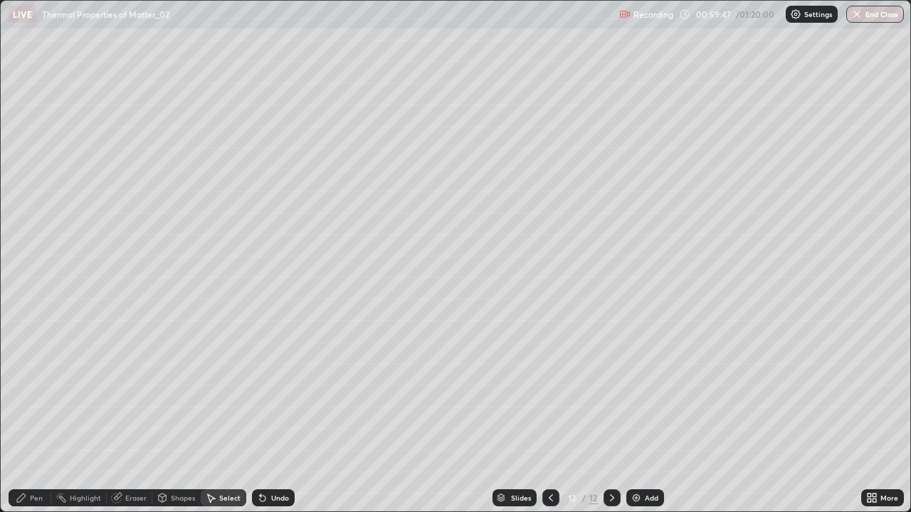
click at [28, 416] on div "Pen" at bounding box center [30, 498] width 43 height 17
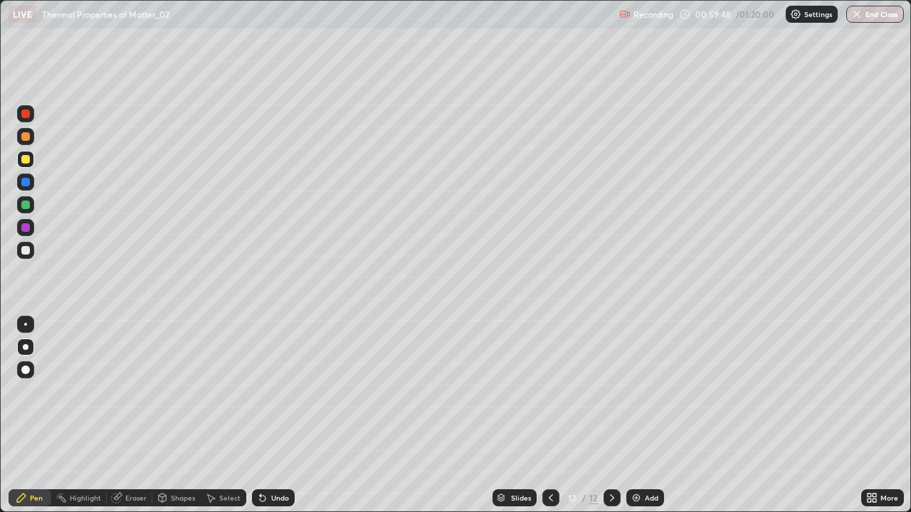
click at [24, 204] on div at bounding box center [25, 205] width 9 height 9
click at [233, 416] on div "Select" at bounding box center [229, 498] width 21 height 7
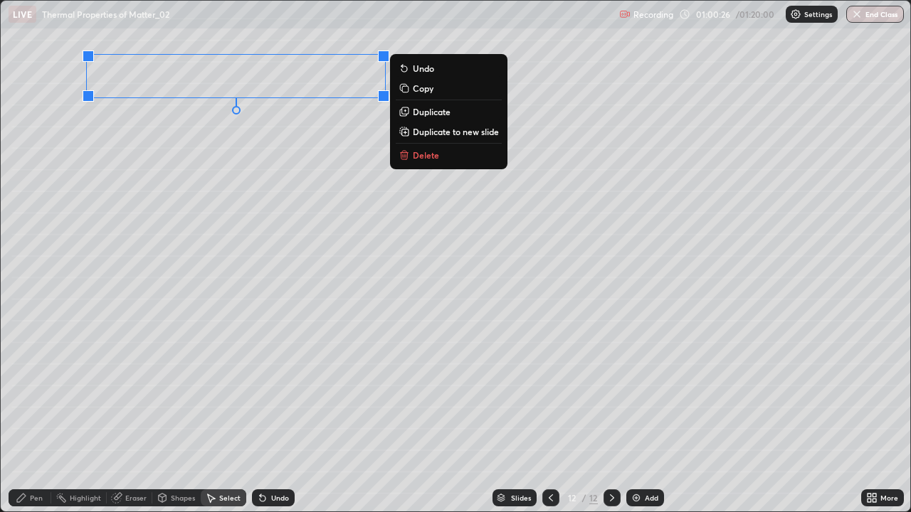
click at [436, 155] on p "Delete" at bounding box center [426, 154] width 26 height 11
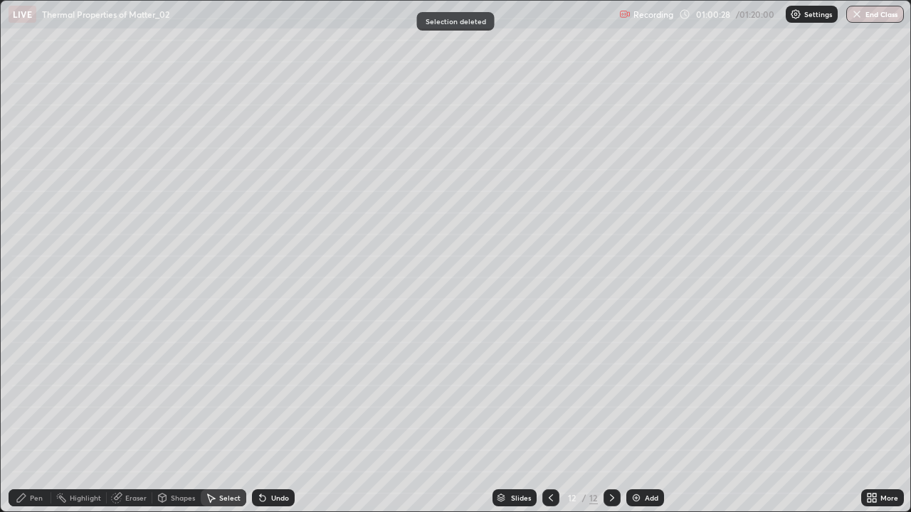
click at [21, 416] on icon at bounding box center [21, 498] width 9 height 9
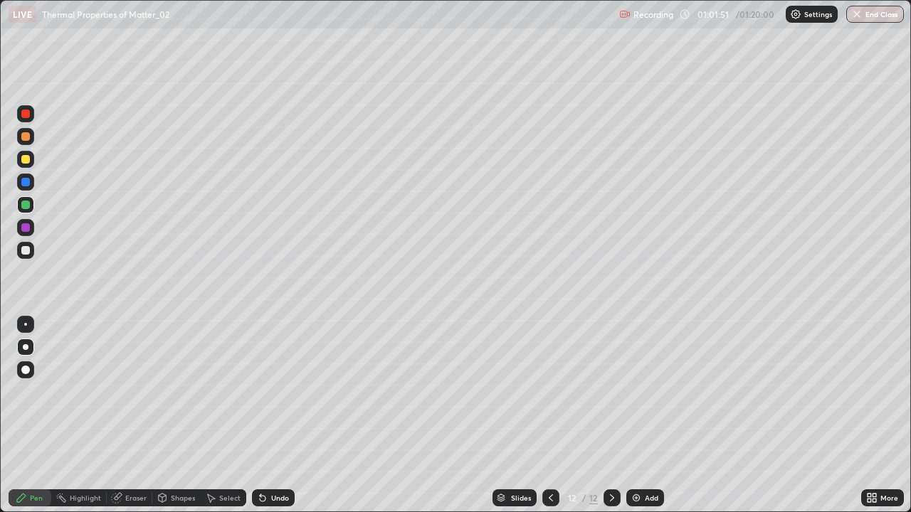
click at [29, 252] on div at bounding box center [25, 250] width 9 height 9
click at [266, 416] on div "Undo" at bounding box center [273, 498] width 43 height 17
click at [550, 416] on icon at bounding box center [550, 498] width 11 height 11
click at [549, 416] on icon at bounding box center [550, 498] width 11 height 11
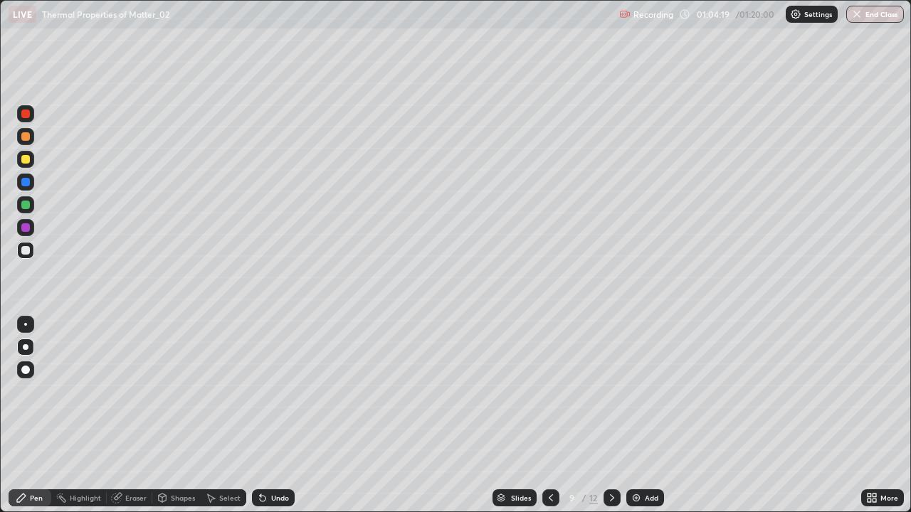
click at [611, 416] on icon at bounding box center [611, 498] width 11 height 11
click at [551, 416] on icon at bounding box center [550, 498] width 11 height 11
click at [221, 416] on div "Select" at bounding box center [229, 498] width 21 height 7
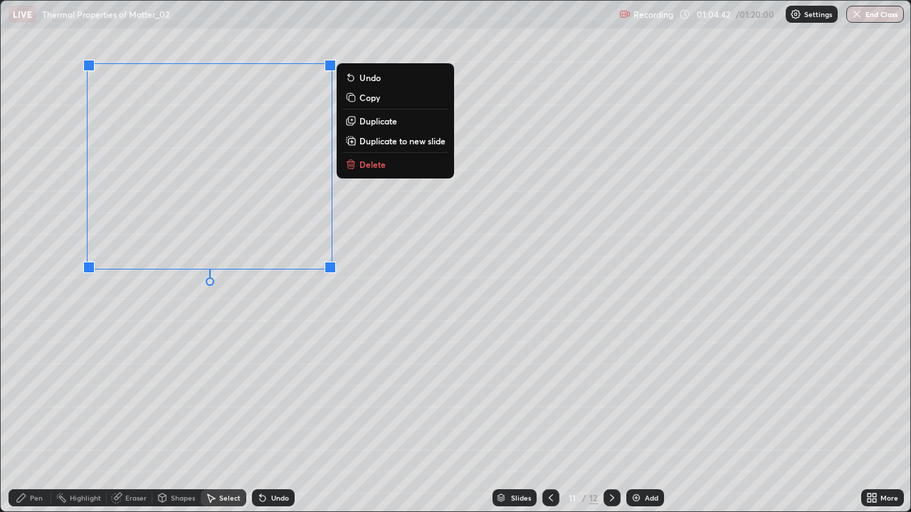
click at [403, 143] on p "Duplicate to new slide" at bounding box center [402, 140] width 86 height 11
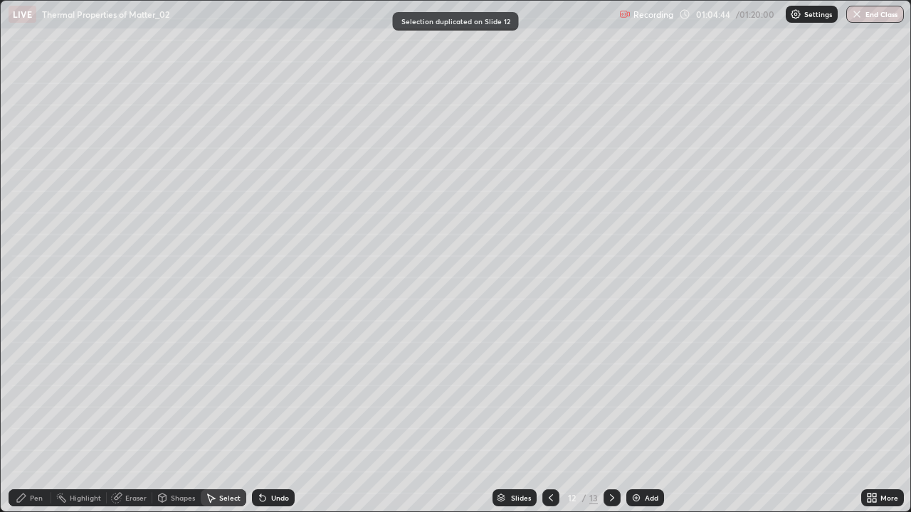
click at [36, 416] on div "Pen" at bounding box center [36, 498] width 13 height 7
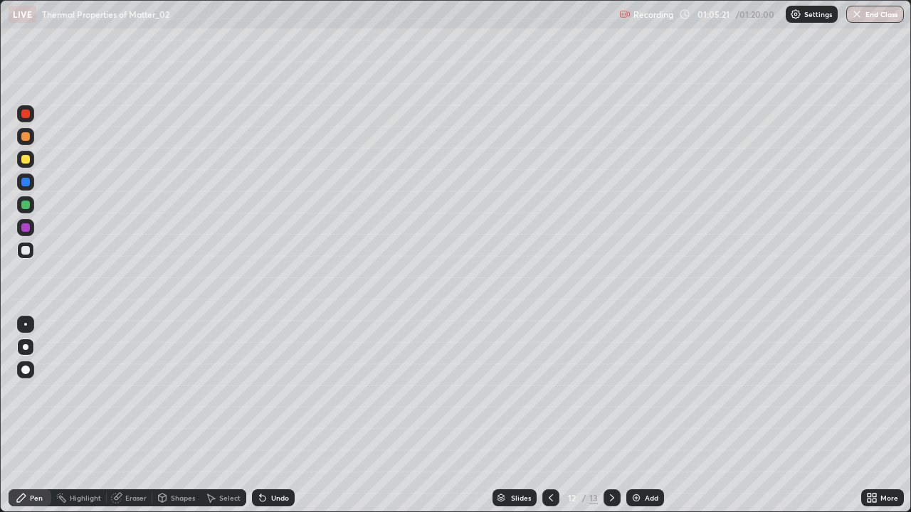
click at [550, 416] on icon at bounding box center [551, 498] width 4 height 7
click at [609, 416] on icon at bounding box center [611, 498] width 11 height 11
click at [610, 416] on icon at bounding box center [611, 498] width 11 height 11
click at [609, 416] on icon at bounding box center [611, 498] width 11 height 11
click at [552, 416] on icon at bounding box center [550, 498] width 11 height 11
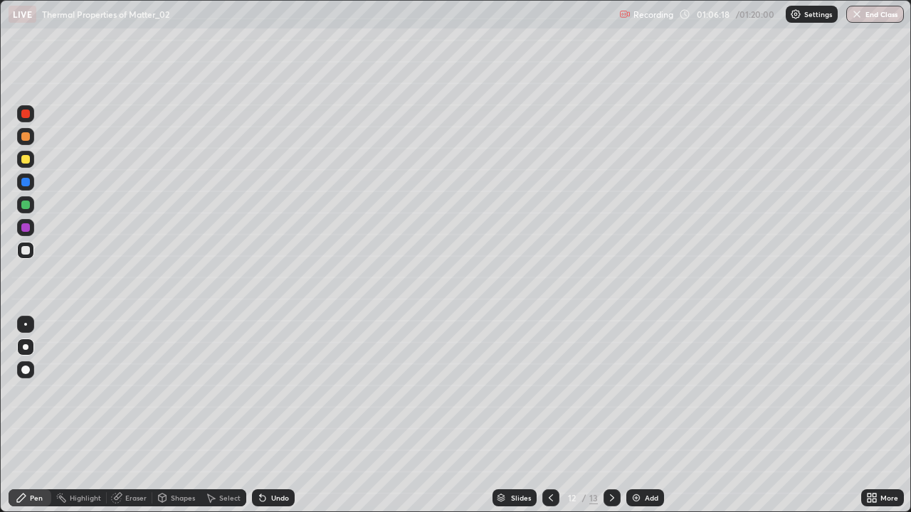
click at [549, 416] on icon at bounding box center [551, 498] width 4 height 7
click at [549, 416] on icon at bounding box center [550, 498] width 11 height 11
click at [221, 416] on div "Select" at bounding box center [229, 498] width 21 height 7
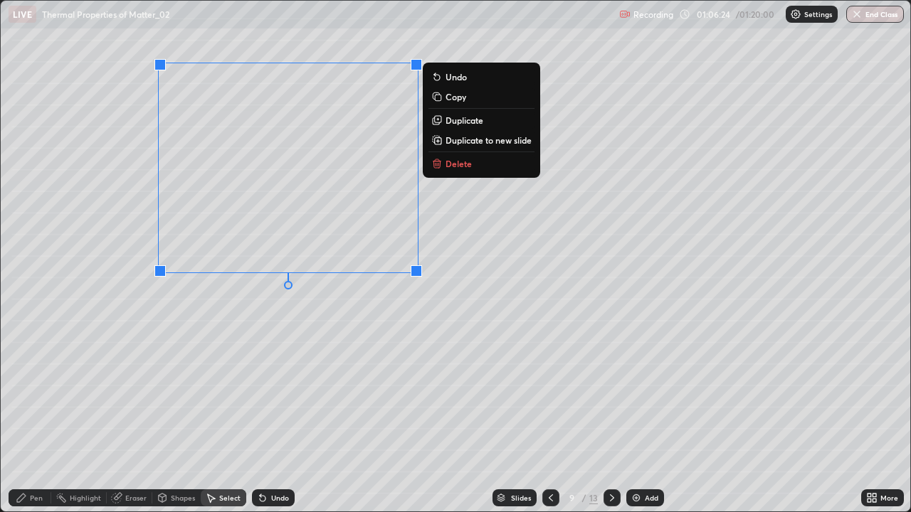
click at [461, 145] on p "Duplicate to new slide" at bounding box center [489, 140] width 86 height 11
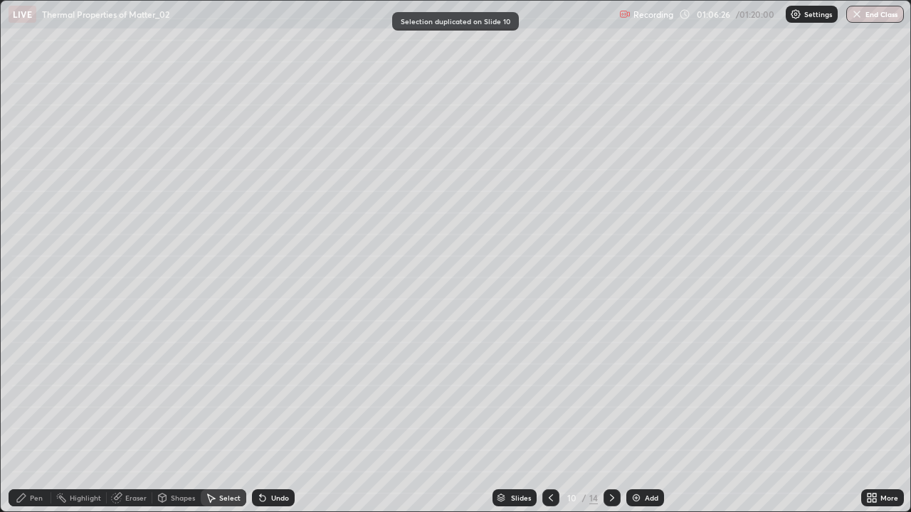
click at [36, 416] on div "Pen" at bounding box center [36, 498] width 13 height 7
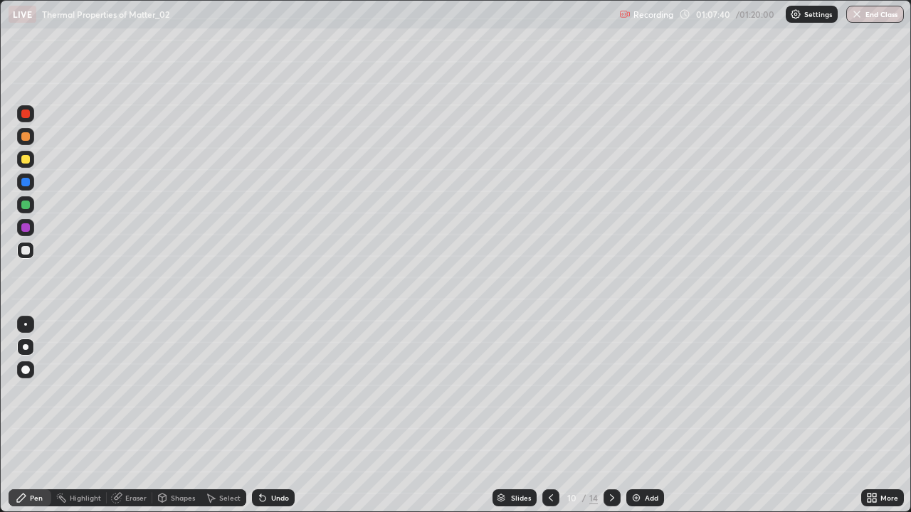
click at [611, 416] on icon at bounding box center [611, 498] width 11 height 11
click at [611, 416] on icon at bounding box center [612, 498] width 4 height 7
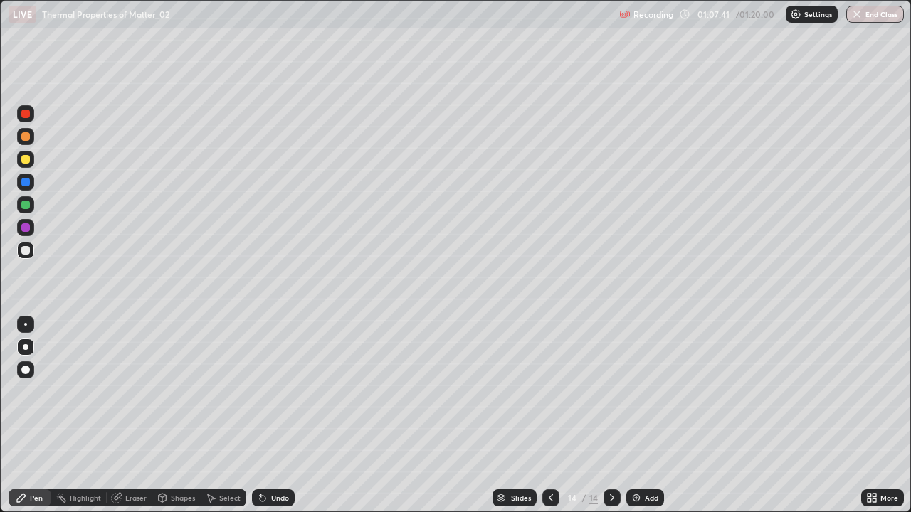
click at [611, 416] on icon at bounding box center [612, 498] width 4 height 7
click at [612, 416] on icon at bounding box center [611, 498] width 11 height 11
click at [616, 416] on div at bounding box center [612, 498] width 17 height 17
click at [610, 416] on icon at bounding box center [612, 498] width 4 height 7
click at [639, 416] on img at bounding box center [636, 498] width 11 height 11
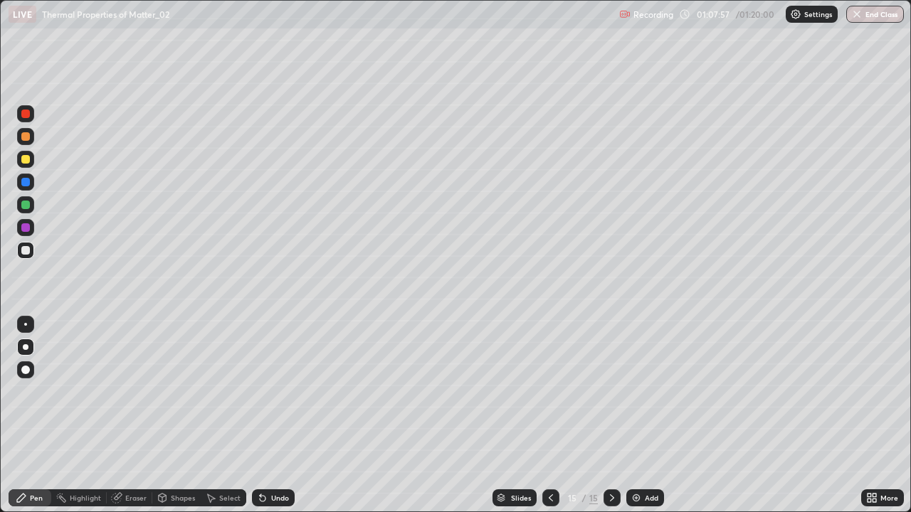
click at [261, 416] on icon at bounding box center [263, 499] width 6 height 6
click at [131, 416] on div "Eraser" at bounding box center [135, 498] width 21 height 7
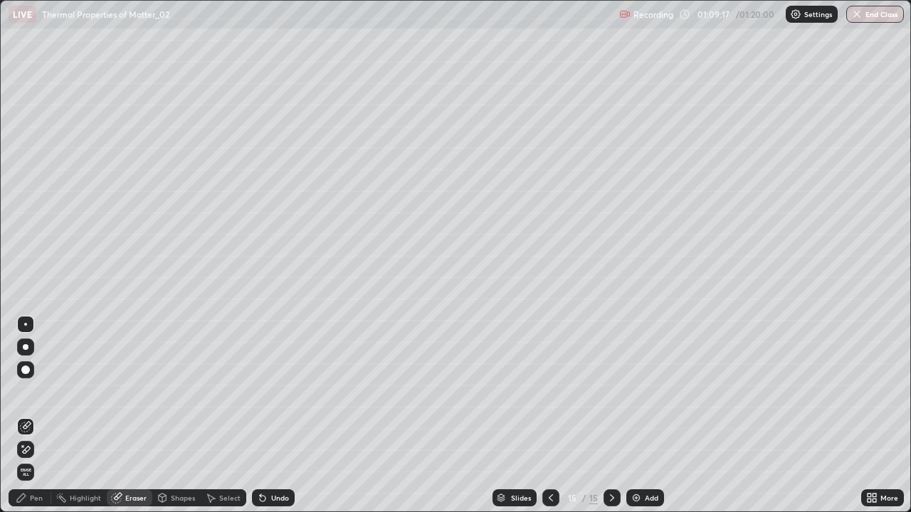
click at [27, 416] on icon at bounding box center [25, 426] width 11 height 11
click at [32, 416] on div "Pen" at bounding box center [36, 498] width 13 height 7
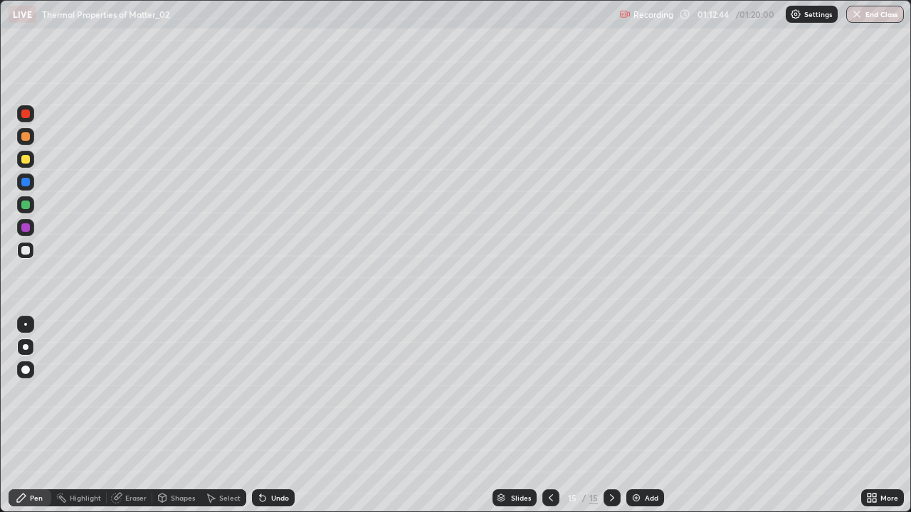
click at [25, 163] on div at bounding box center [25, 159] width 9 height 9
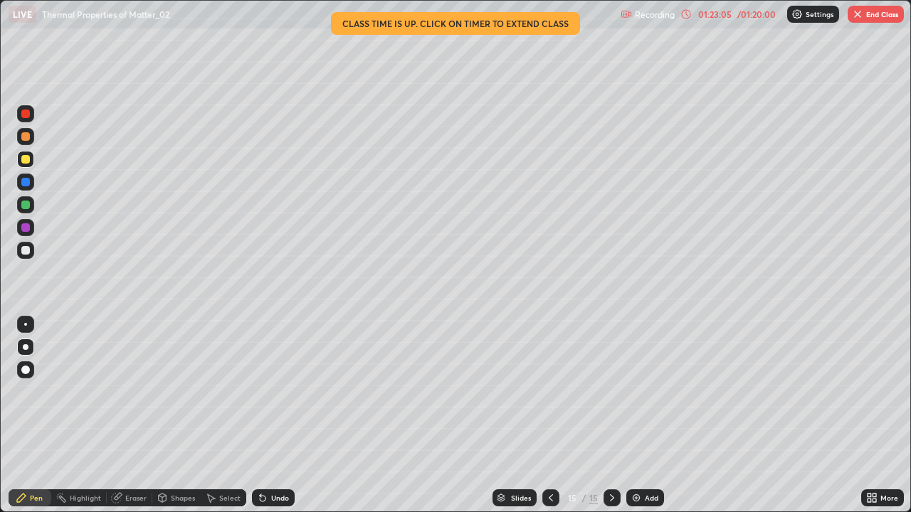
click at [864, 17] on button "End Class" at bounding box center [876, 14] width 56 height 17
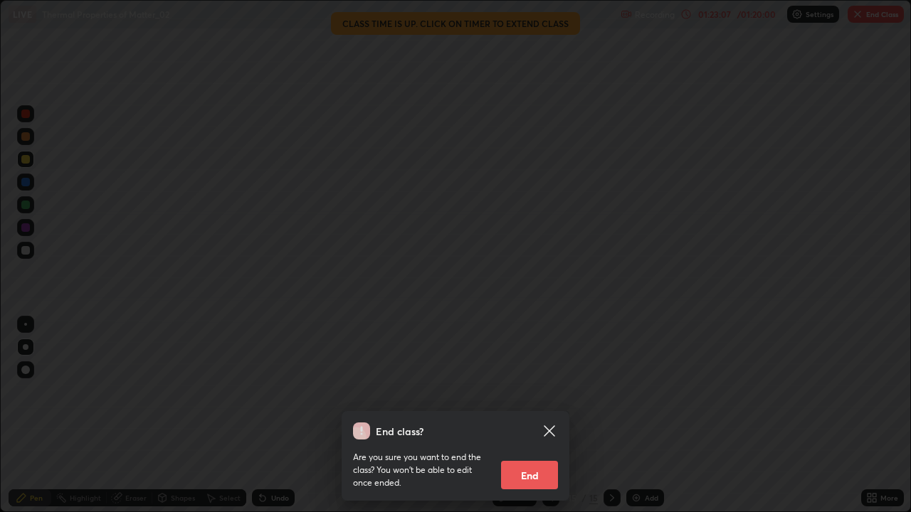
click at [530, 416] on button "End" at bounding box center [529, 475] width 57 height 28
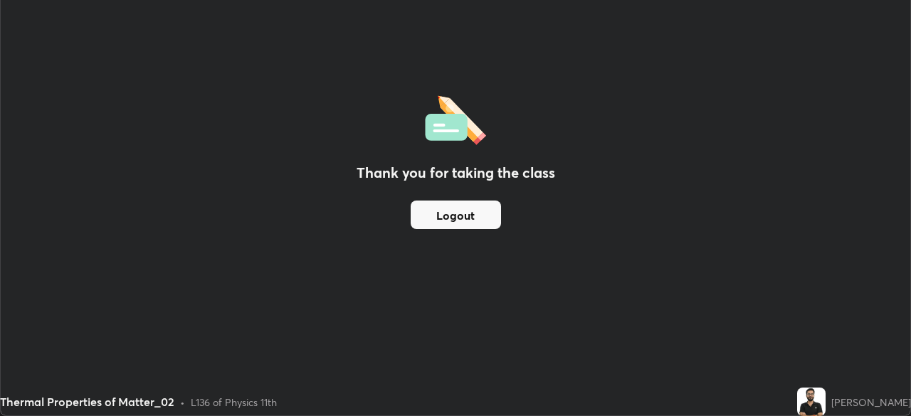
scroll to position [70761, 70267]
